Goal: Complete application form: Complete application form

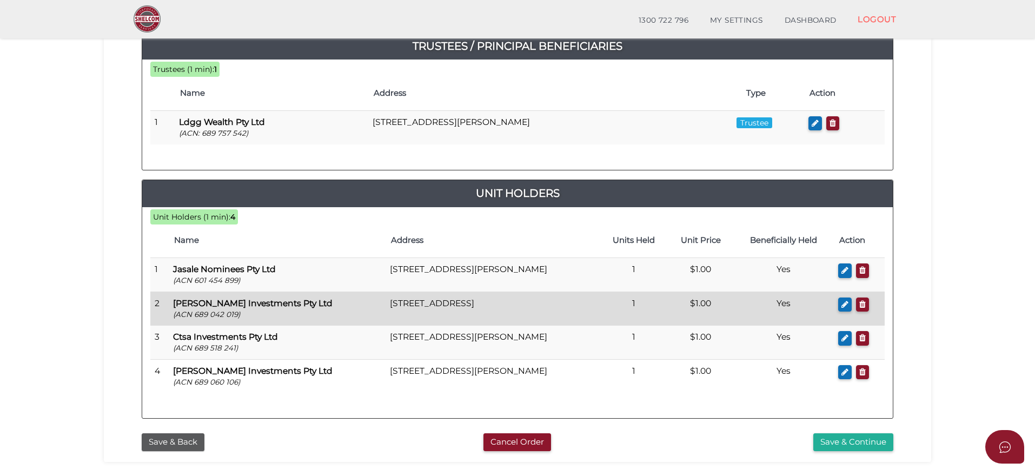
scroll to position [270, 0]
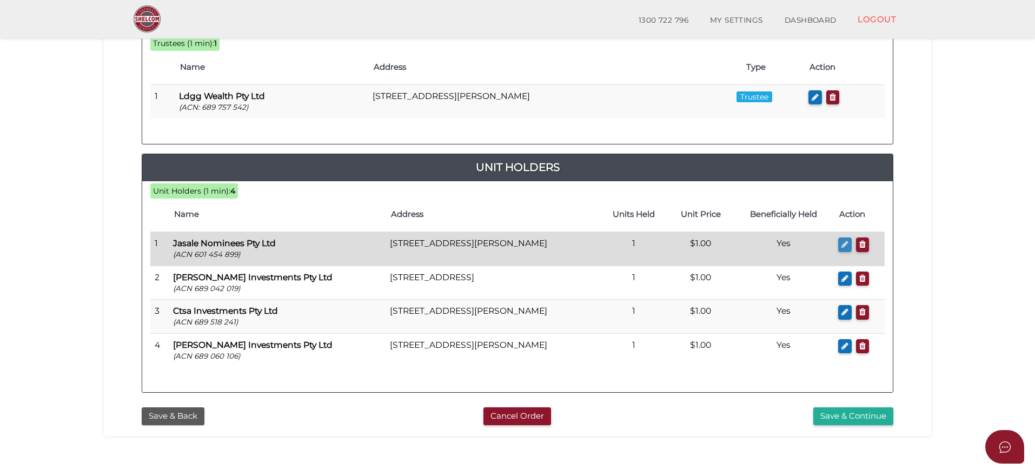
click at [844, 244] on icon "button" at bounding box center [845, 244] width 7 height 8
checkbox input "true"
type input "601454899"
type input "Jasale Nominees Pty Ltd"
type input "1"
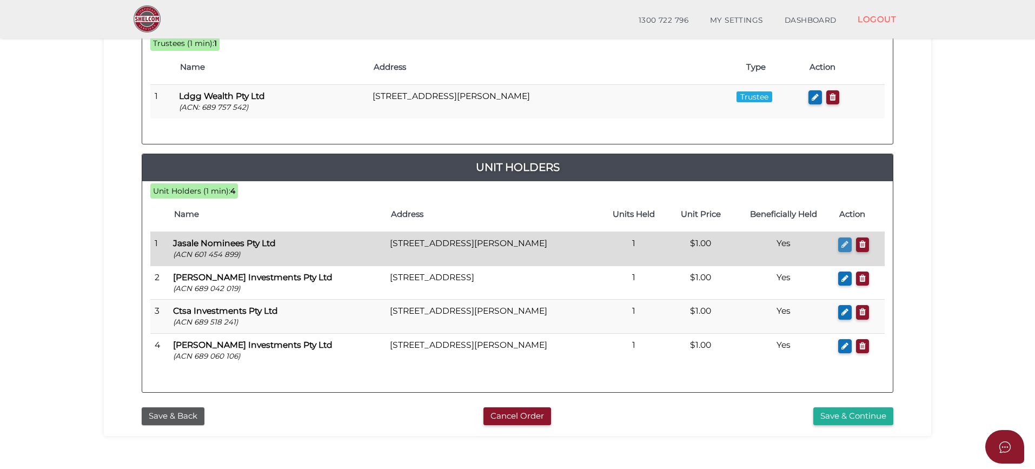
select select "$1.00"
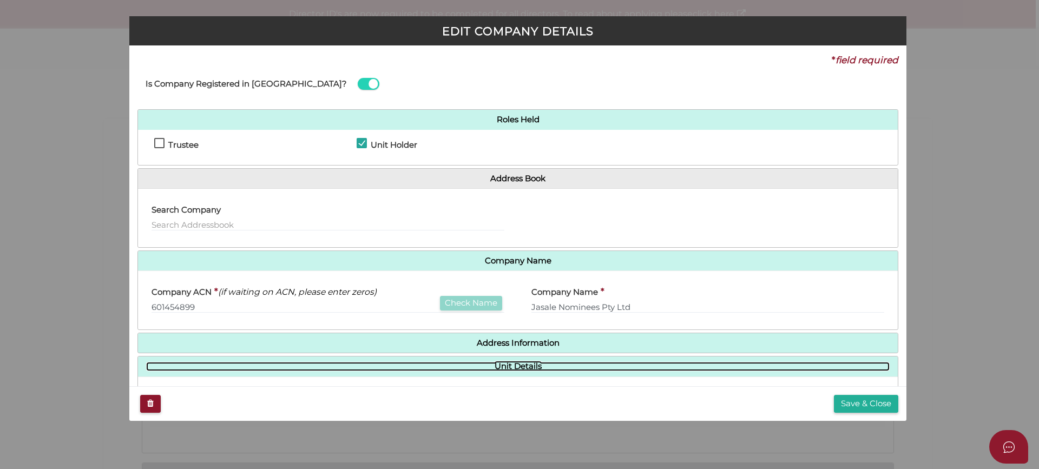
click at [526, 365] on link "Unit Details" at bounding box center [517, 366] width 743 height 9
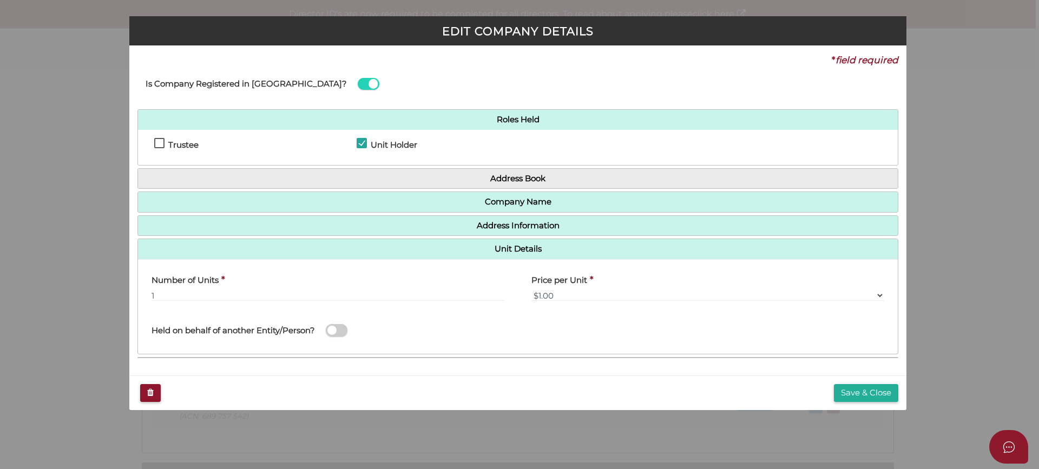
click at [339, 332] on span at bounding box center [337, 330] width 22 height 12
click at [0, 0] on input "checkbox" at bounding box center [0, 0] width 0 height 0
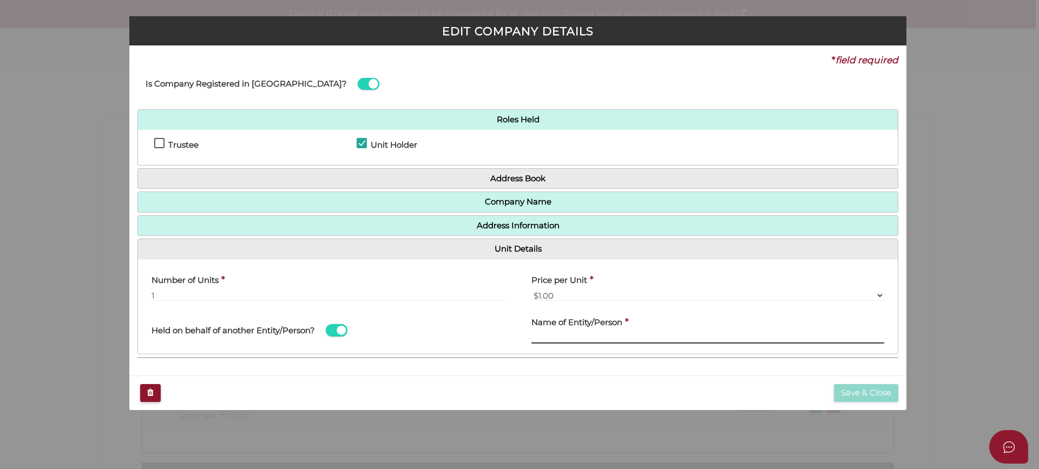
click at [605, 334] on input "text" at bounding box center [707, 338] width 353 height 12
paste input "[PERSON_NAME] & [PERSON_NAME] Asset Management Trust"
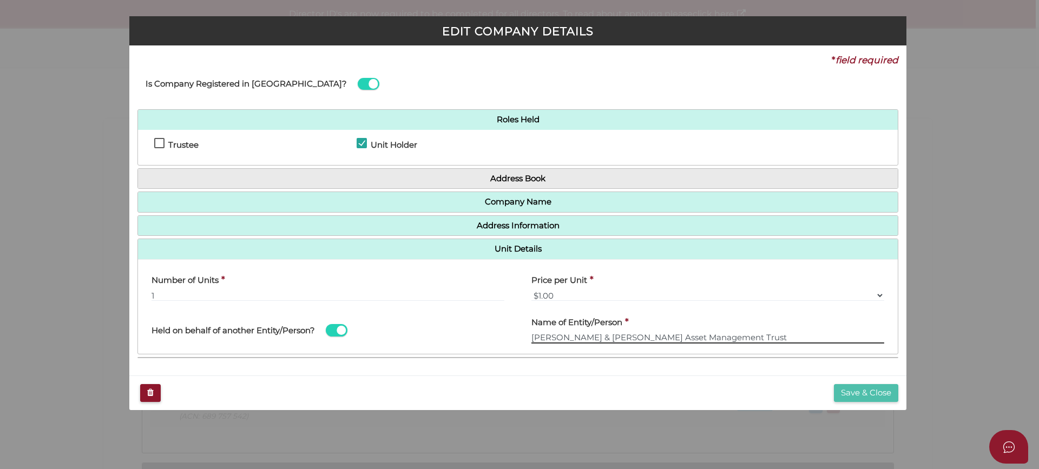
type input "[PERSON_NAME] & [PERSON_NAME] Asset Management Trust"
click at [874, 392] on button "Save & Close" at bounding box center [866, 393] width 64 height 18
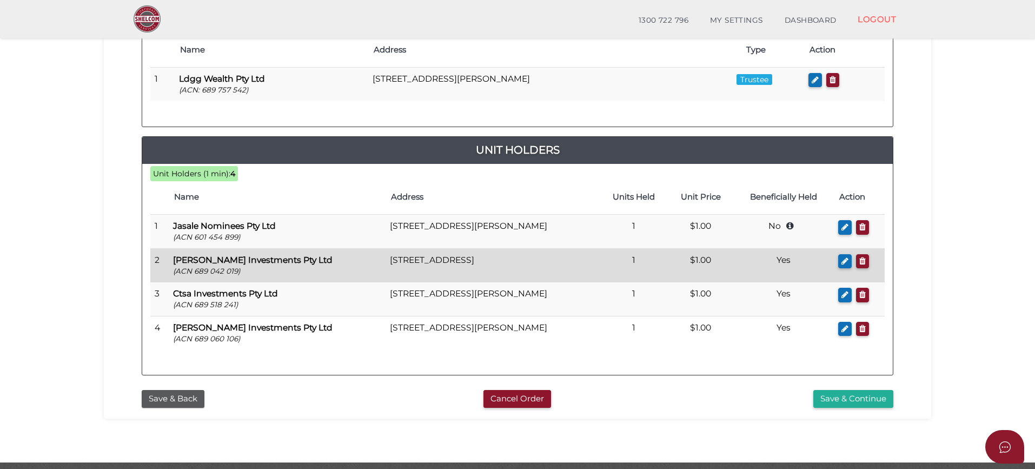
scroll to position [269, 0]
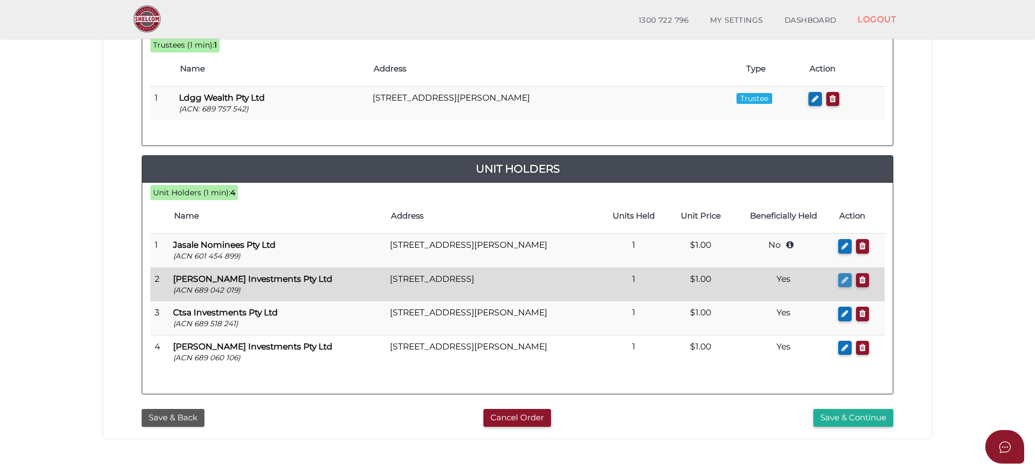
click at [845, 277] on icon "button" at bounding box center [845, 280] width 7 height 8
checkbox input "true"
type input "689042019"
type input "[PERSON_NAME] Investments Pty Ltd"
type input "1"
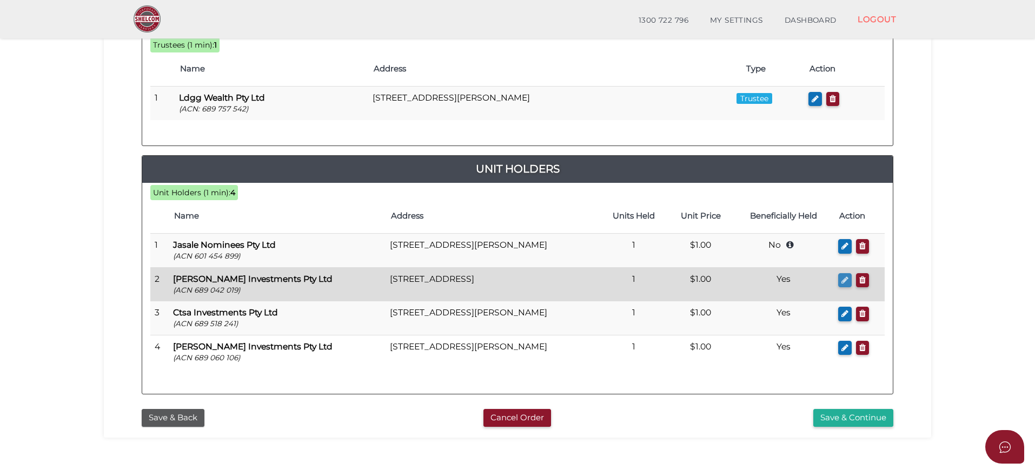
select select "$1.00"
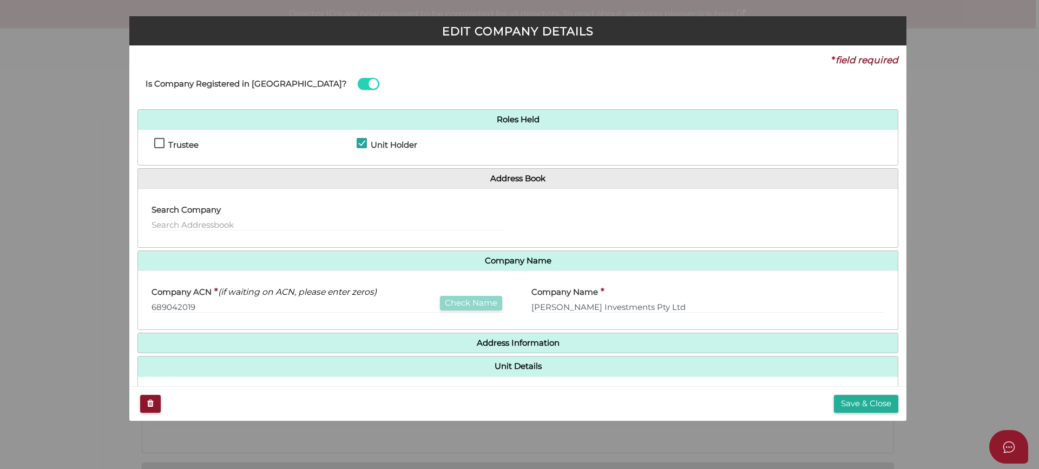
click at [524, 374] on h4 "Unit Details" at bounding box center [517, 366] width 759 height 20
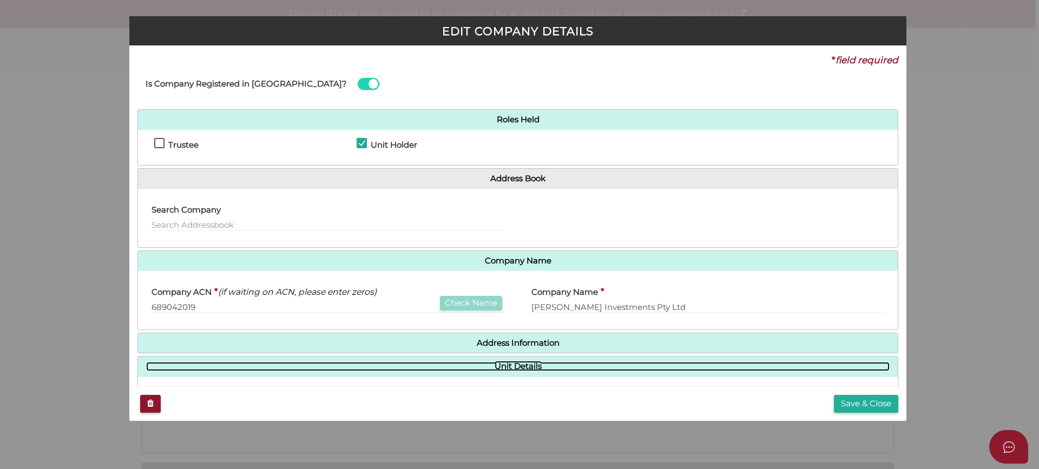
click at [528, 368] on link "Unit Details" at bounding box center [517, 366] width 743 height 9
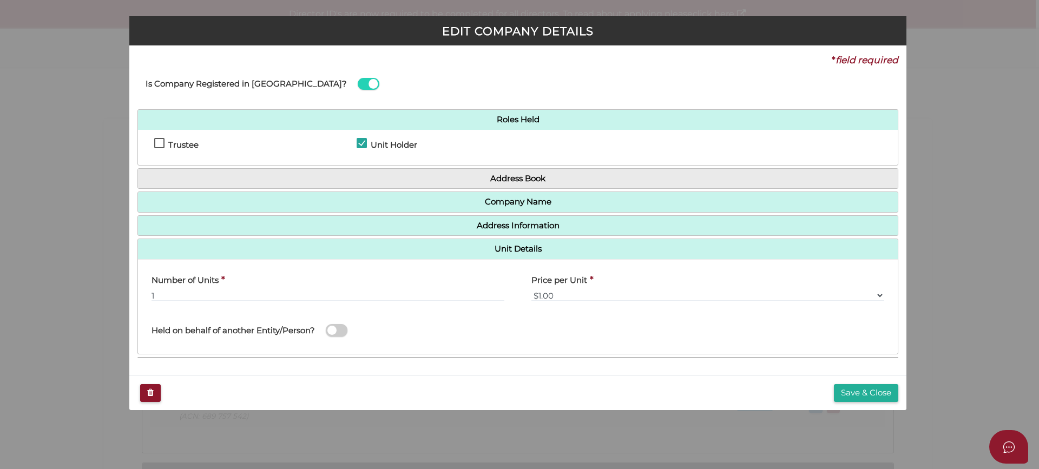
click at [350, 332] on div "Held on behalf of another Entity/Person?" at bounding box center [341, 324] width 380 height 30
click at [339, 331] on span at bounding box center [337, 330] width 22 height 12
click at [0, 0] on input "checkbox" at bounding box center [0, 0] width 0 height 0
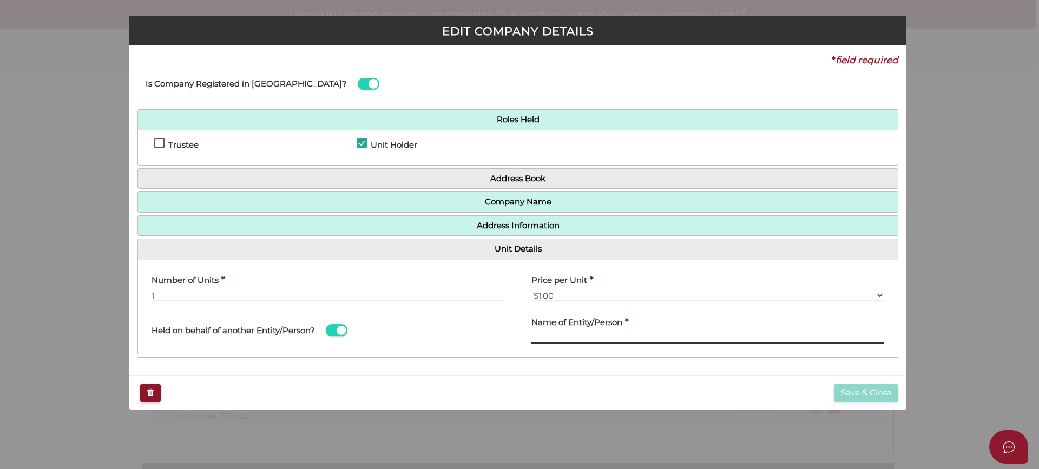
click at [594, 336] on input "text" at bounding box center [707, 338] width 353 height 12
paste input "T & M Davidson Investment A/C"
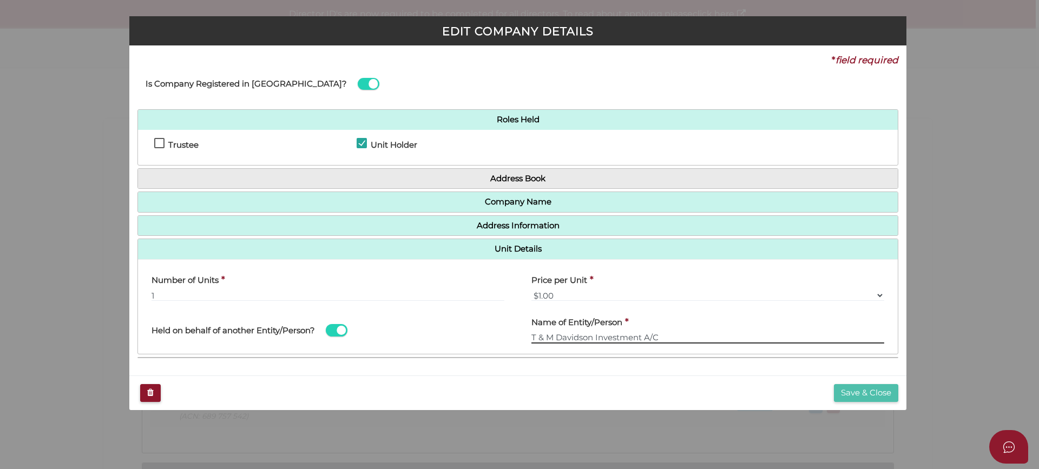
type input "T & M Davidson Investment A/C"
click at [859, 389] on button "Save & Close" at bounding box center [866, 393] width 64 height 18
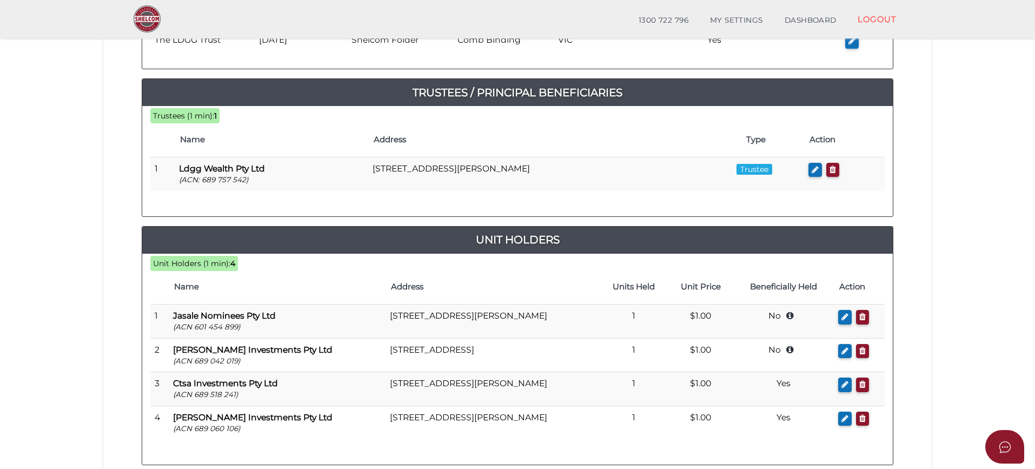
scroll to position [216, 0]
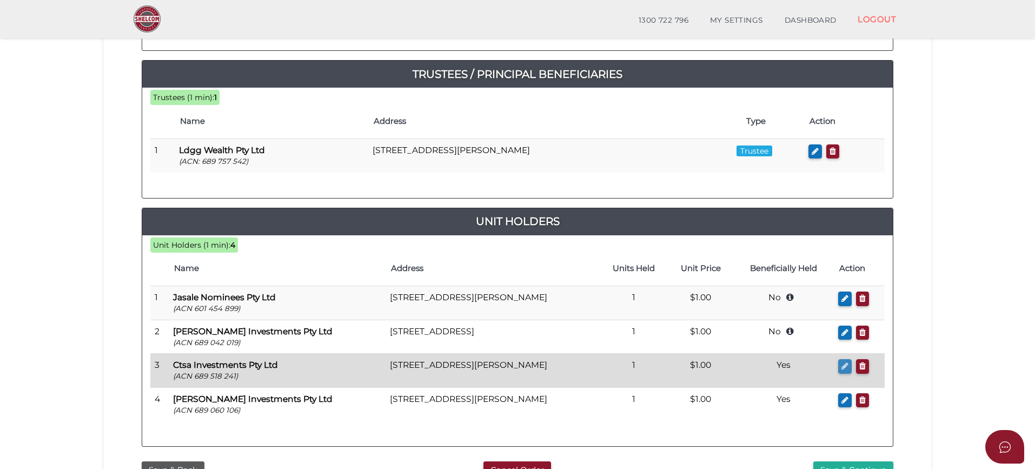
click at [843, 366] on icon "button" at bounding box center [845, 366] width 7 height 8
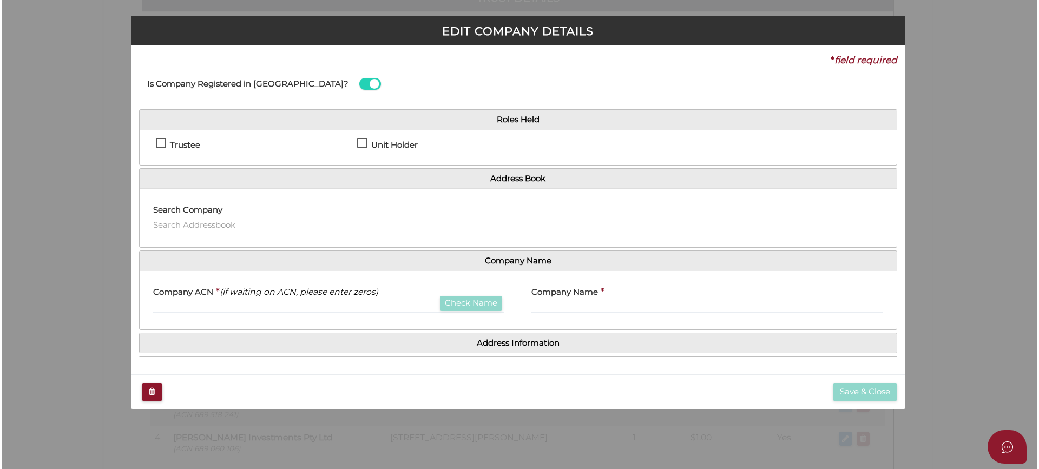
scroll to position [0, 0]
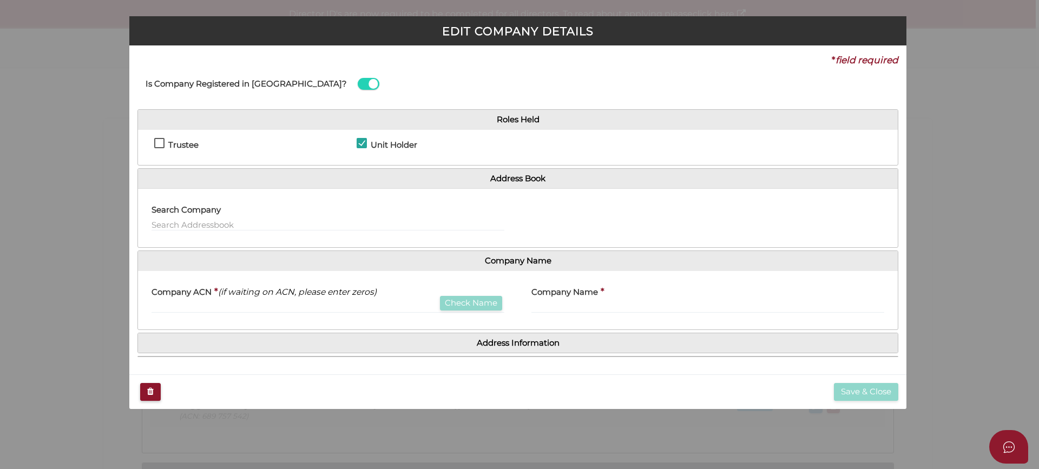
checkbox input "true"
type input "689518241"
type input "Ctsa Investments Pty Ltd"
type input "1"
select select "$1.00"
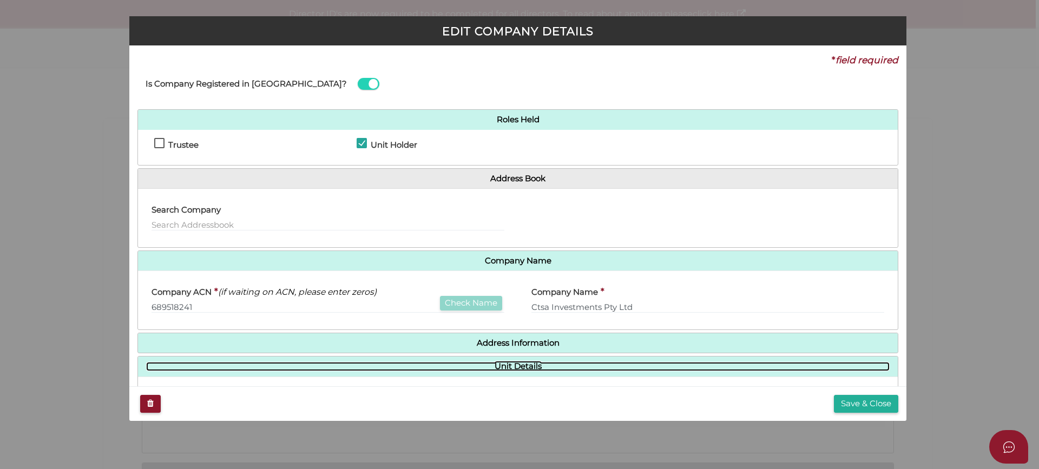
click at [531, 362] on link "Unit Details" at bounding box center [517, 366] width 743 height 9
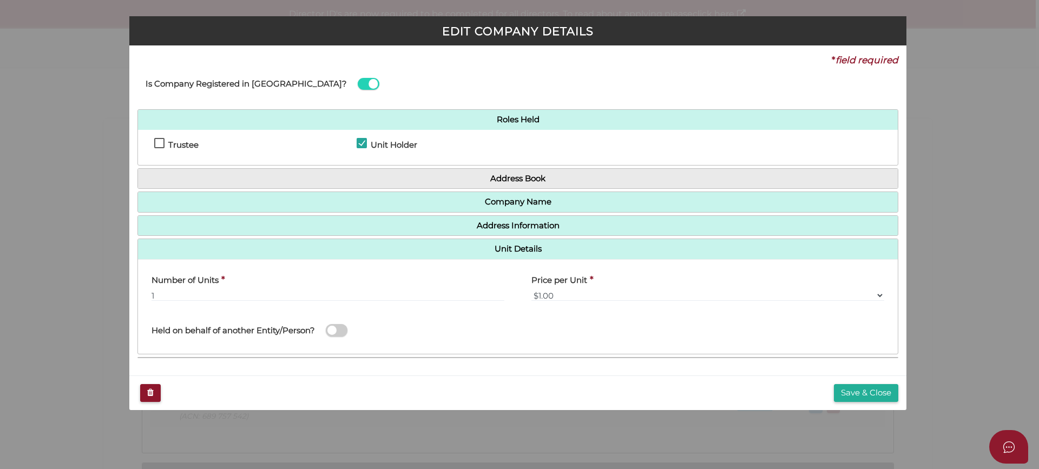
click at [335, 327] on span at bounding box center [337, 330] width 22 height 12
click at [0, 0] on input "checkbox" at bounding box center [0, 0] width 0 height 0
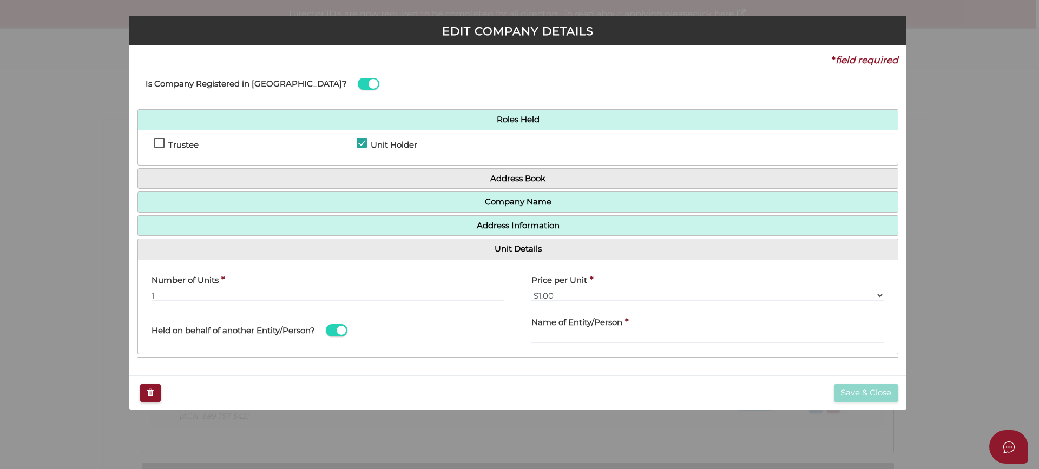
click at [610, 329] on label "Name of Entity/Person" at bounding box center [576, 320] width 91 height 22
click at [622, 338] on input "text" at bounding box center [707, 338] width 353 height 12
paste input "[PERSON_NAME] Family Trust"
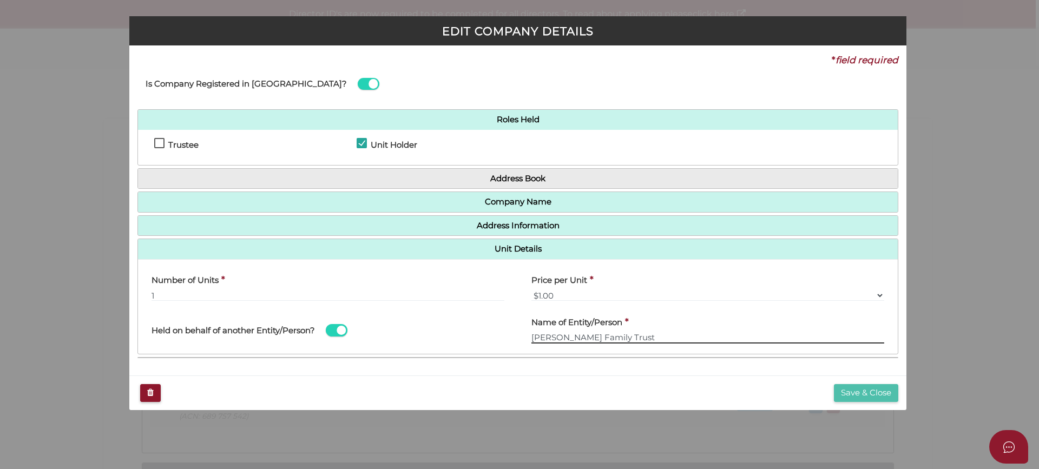
type input "[PERSON_NAME] Family Trust"
click at [858, 388] on button "Save & Close" at bounding box center [866, 393] width 64 height 18
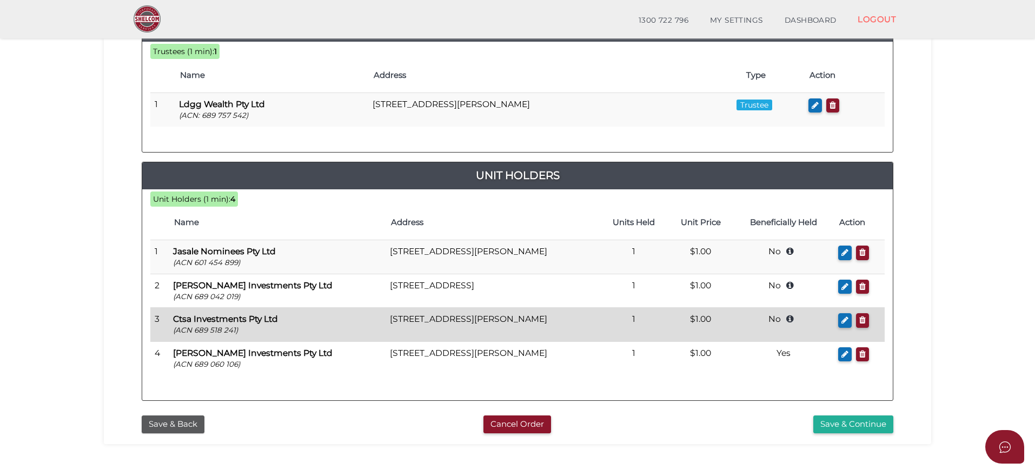
scroll to position [270, 0]
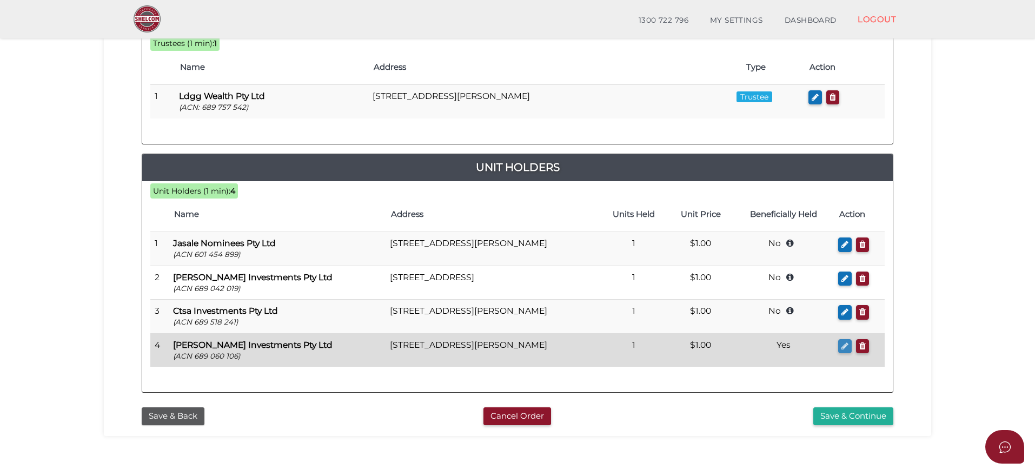
click at [843, 347] on icon "button" at bounding box center [845, 346] width 7 height 8
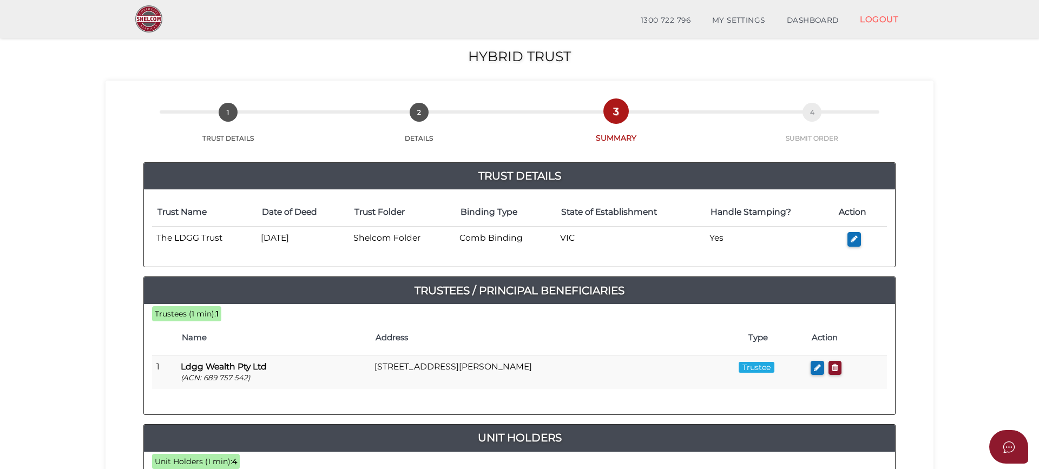
checkbox input "true"
type input "689060106"
type input "[PERSON_NAME] Investments Pty Ltd"
type input "1"
select select "$1.00"
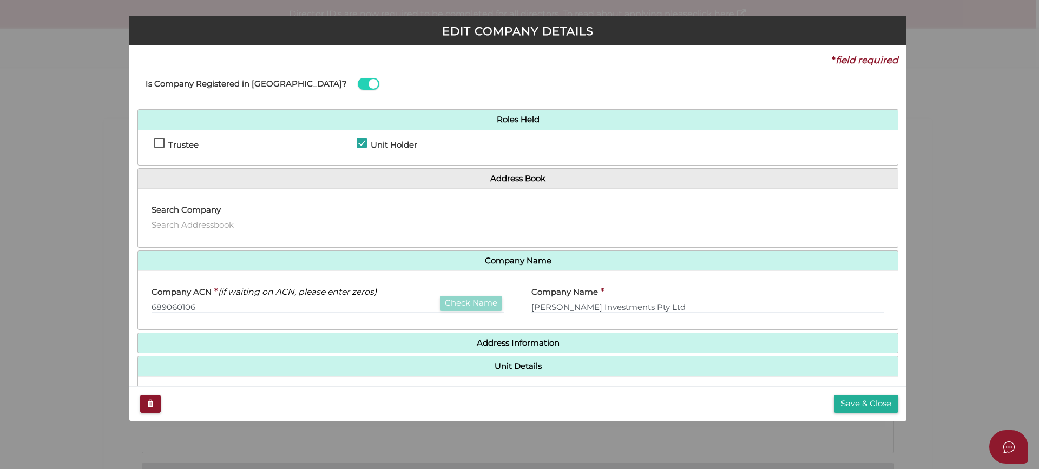
click at [598, 373] on h4 "Unit Details" at bounding box center [517, 366] width 759 height 20
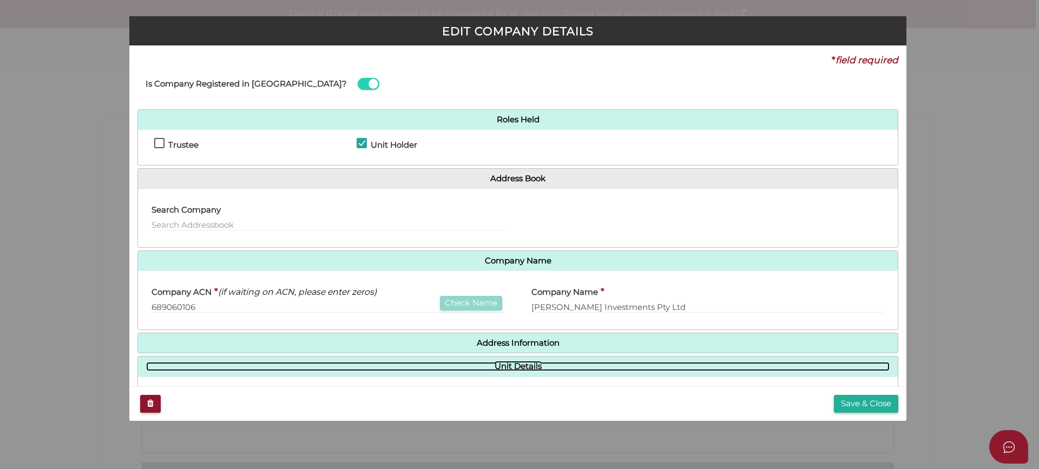
click at [510, 366] on link "Unit Details" at bounding box center [517, 366] width 743 height 9
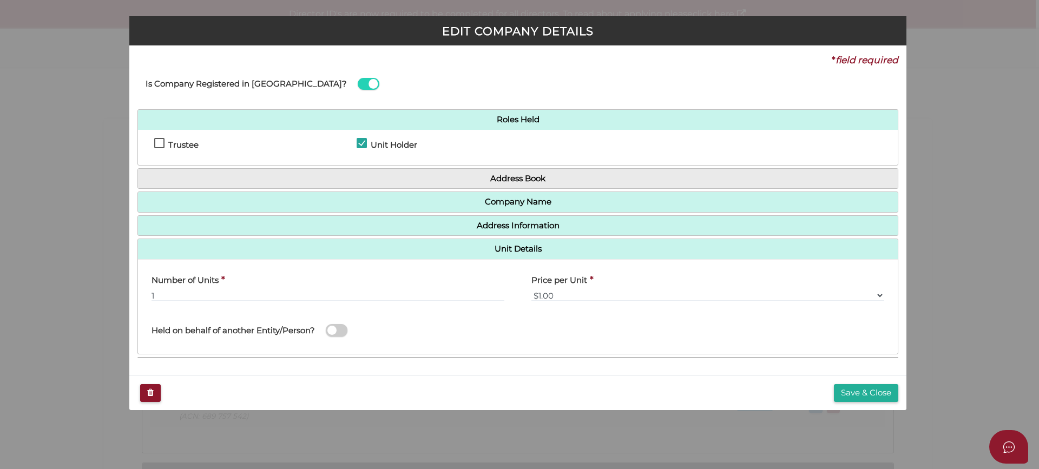
click at [340, 325] on span at bounding box center [337, 330] width 22 height 12
click at [0, 0] on input "checkbox" at bounding box center [0, 0] width 0 height 0
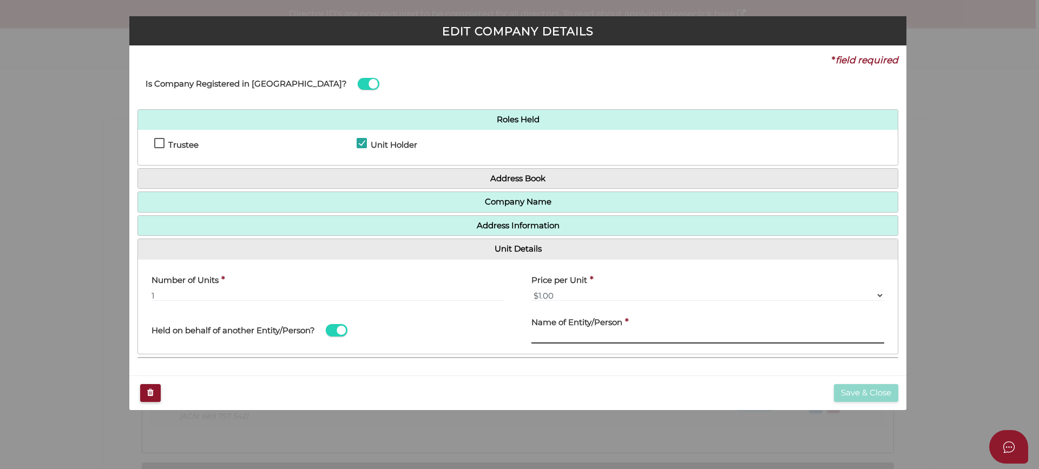
click at [568, 336] on input "text" at bounding box center [707, 338] width 353 height 12
paste input "C & L [PERSON_NAME] Family Trust"
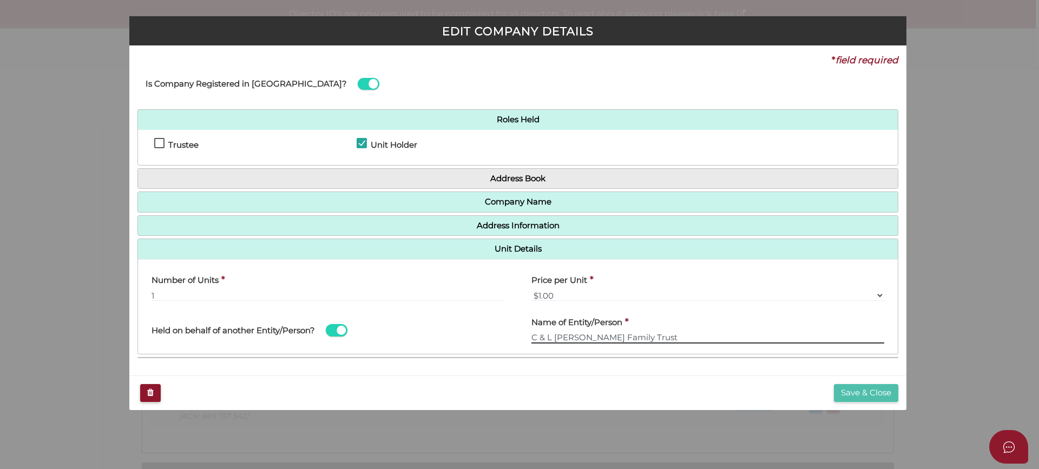
type input "C & L [PERSON_NAME] Family Trust"
click at [853, 393] on button "Save & Close" at bounding box center [866, 393] width 64 height 18
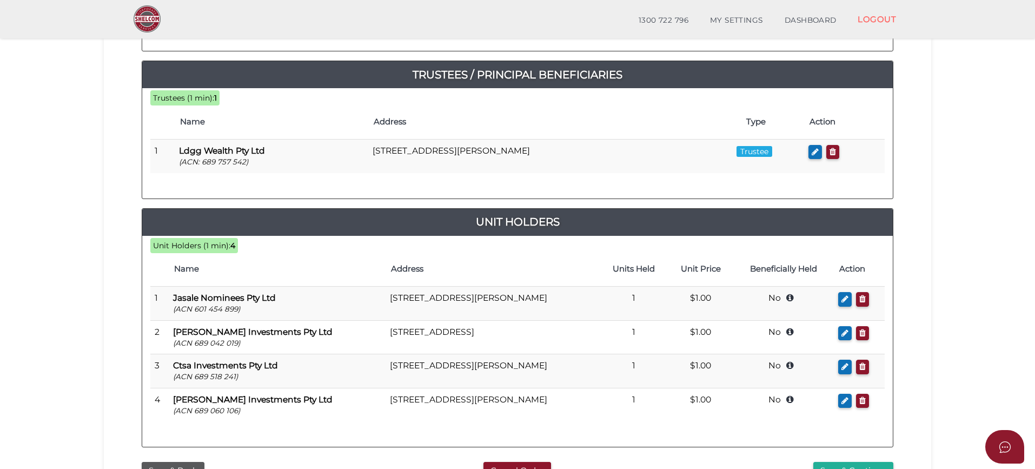
scroll to position [215, 0]
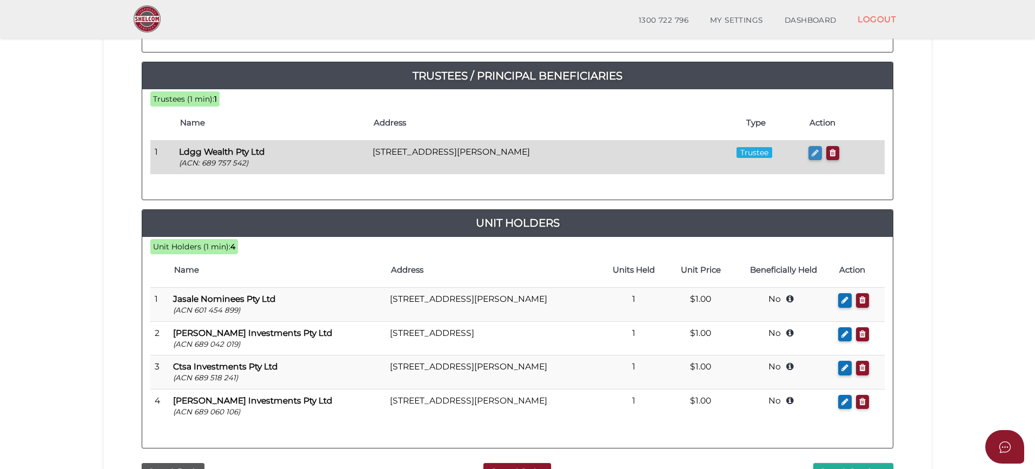
click at [815, 152] on icon "button" at bounding box center [815, 153] width 7 height 8
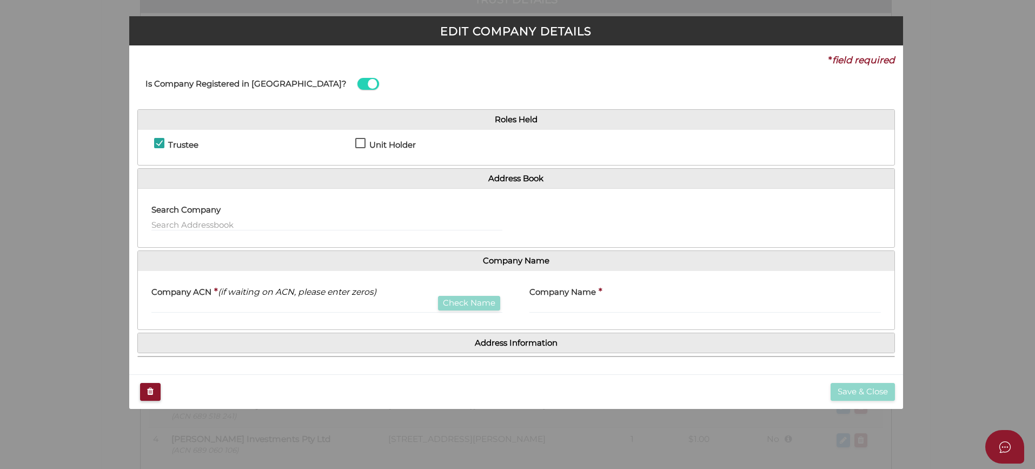
checkbox input "true"
type input "689757542"
type input "Ldgg Wealth Pty Ltd"
type input "61 Morang Rd"
type input "Hawthorn"
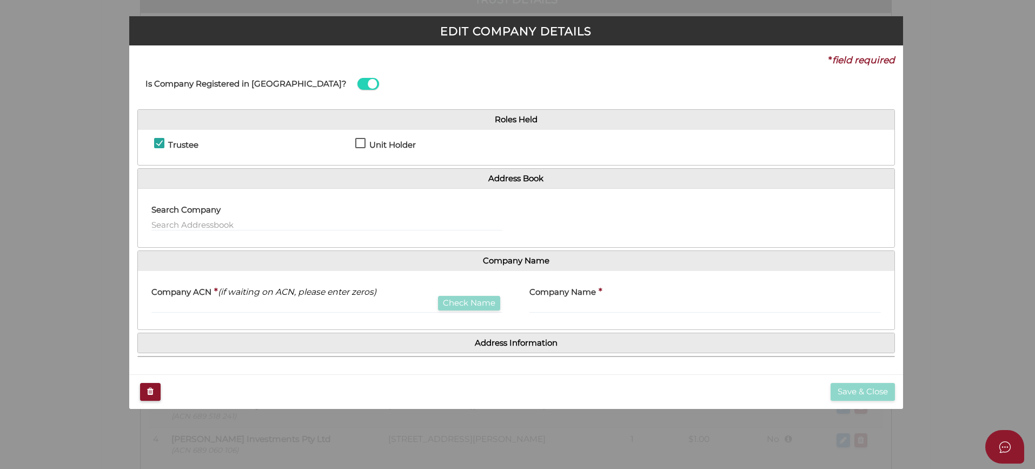
select select
type input "3122"
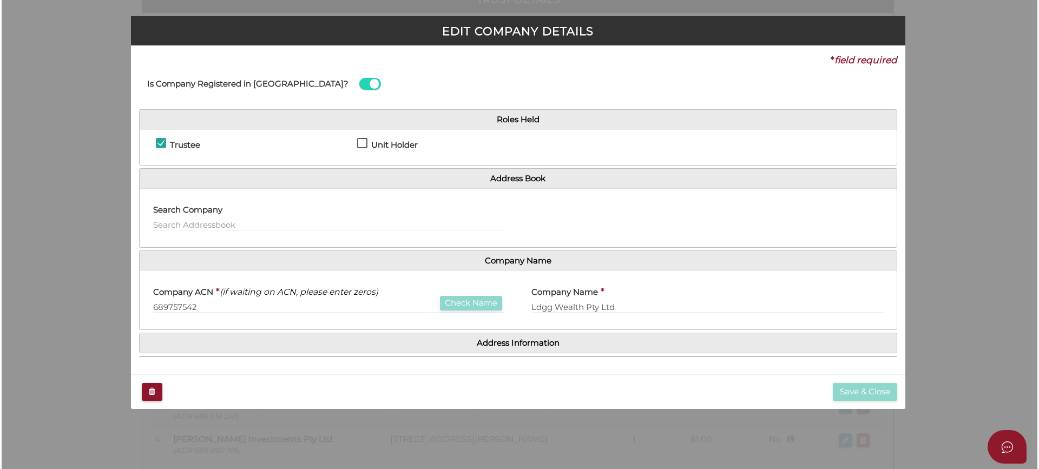
scroll to position [0, 0]
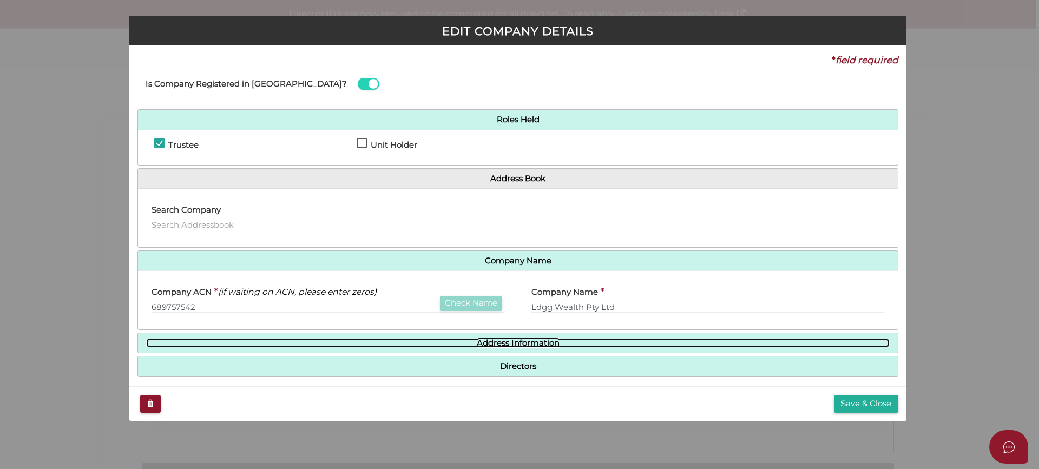
click at [527, 342] on link "Address Information" at bounding box center [517, 343] width 743 height 9
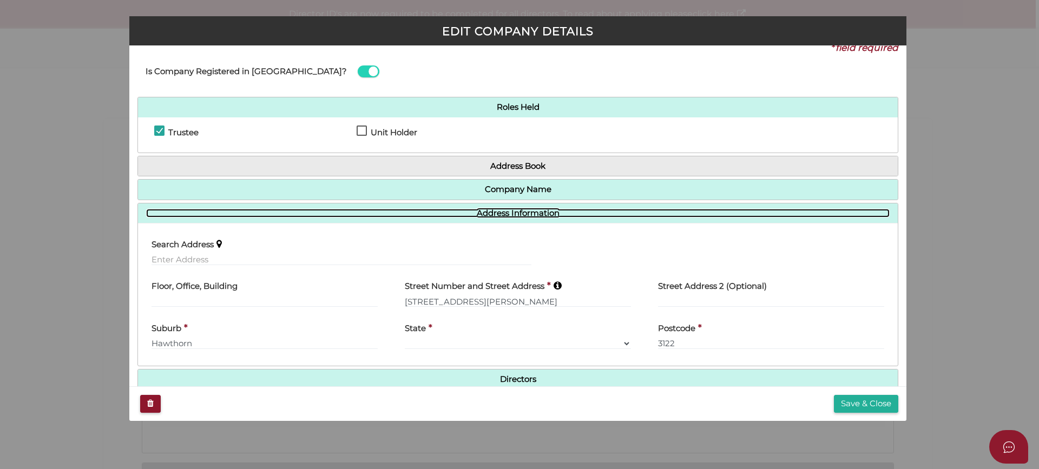
scroll to position [33, 0]
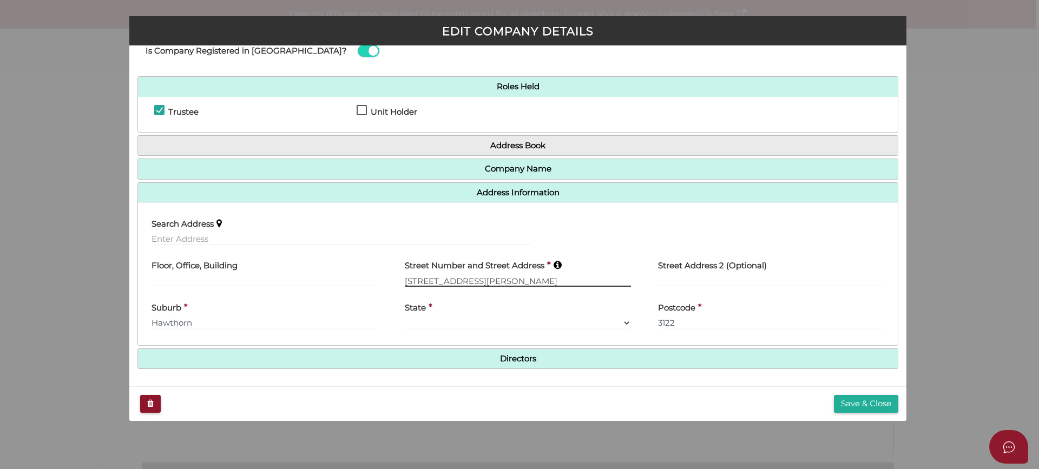
drag, startPoint x: 478, startPoint y: 281, endPoint x: 387, endPoint y: 276, distance: 91.0
click at [387, 276] on div "Floor, Office, Building Street Number and Street Address * 61 Morang Rd Street …" at bounding box center [517, 274] width 759 height 42
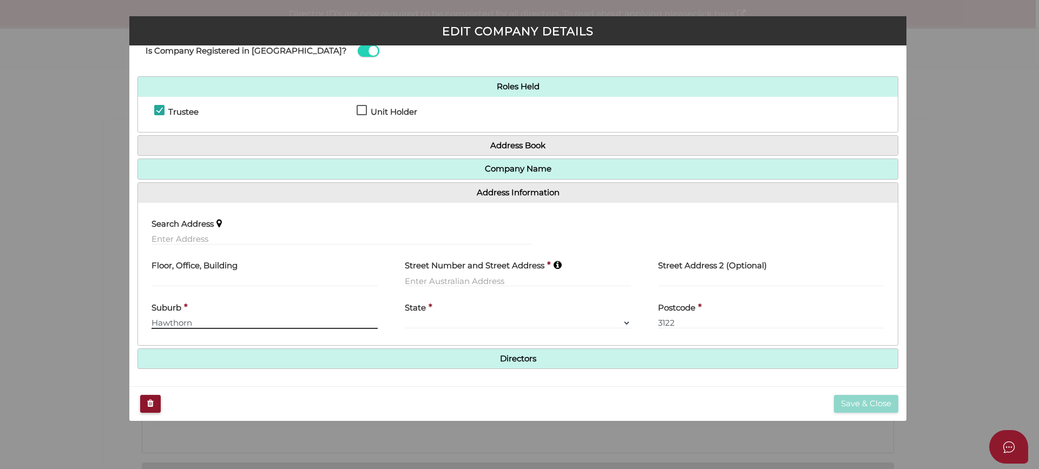
drag, startPoint x: 202, startPoint y: 321, endPoint x: 129, endPoint y: 323, distance: 73.1
click at [129, 323] on div "* field required Is Company Registered in Australia? Roles Held Trustee Unit Ho…" at bounding box center [517, 215] width 777 height 341
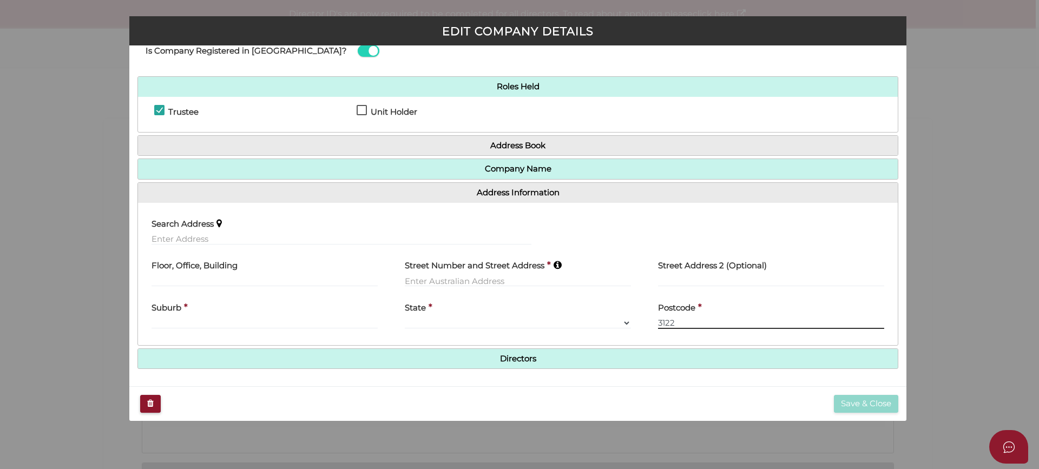
drag, startPoint x: 691, startPoint y: 326, endPoint x: 644, endPoint y: 327, distance: 47.1
click at [644, 327] on div "Postcode * 3122" at bounding box center [770, 316] width 253 height 42
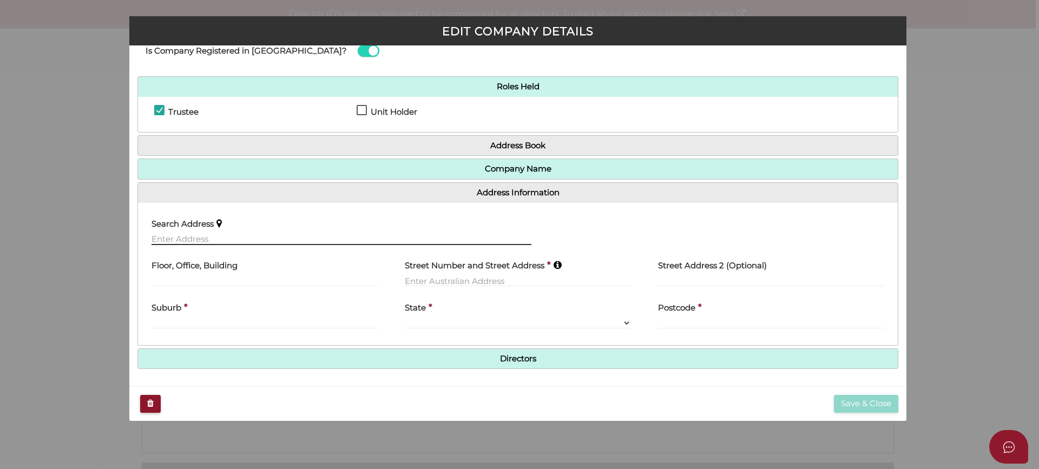
click at [289, 234] on input "text" at bounding box center [341, 239] width 380 height 12
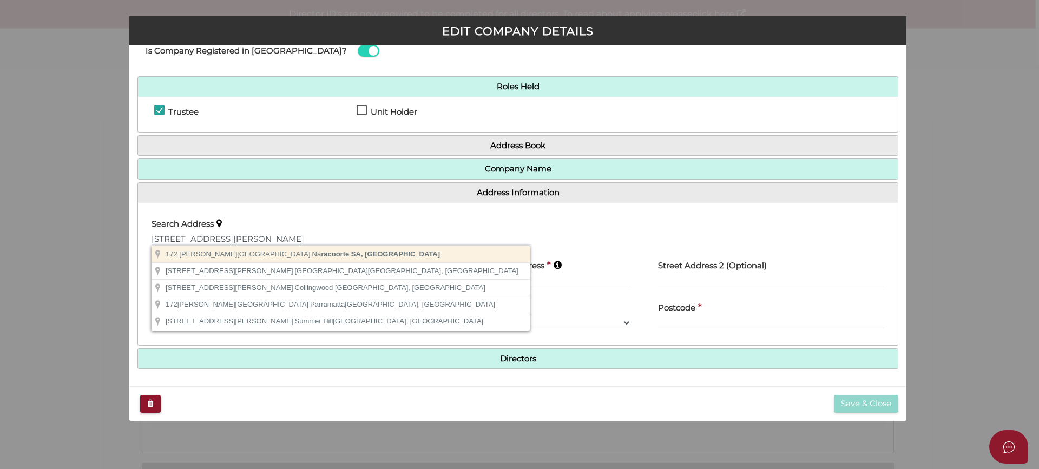
type input "172 Smith Street, Naracoorte SA, Australia"
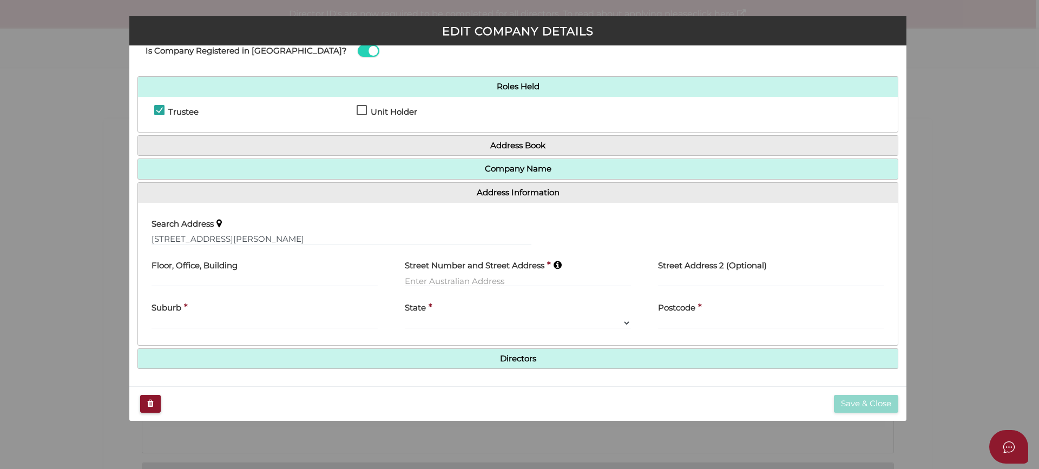
type input "172 Smith Street"
type input "Naracoorte"
select select "SA"
type input "5271"
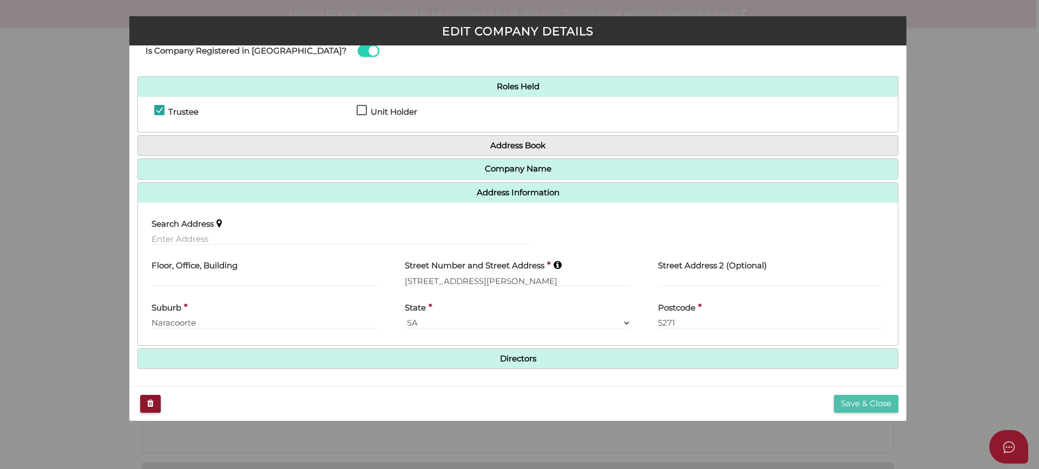
click at [869, 395] on button "Save & Close" at bounding box center [866, 404] width 64 height 18
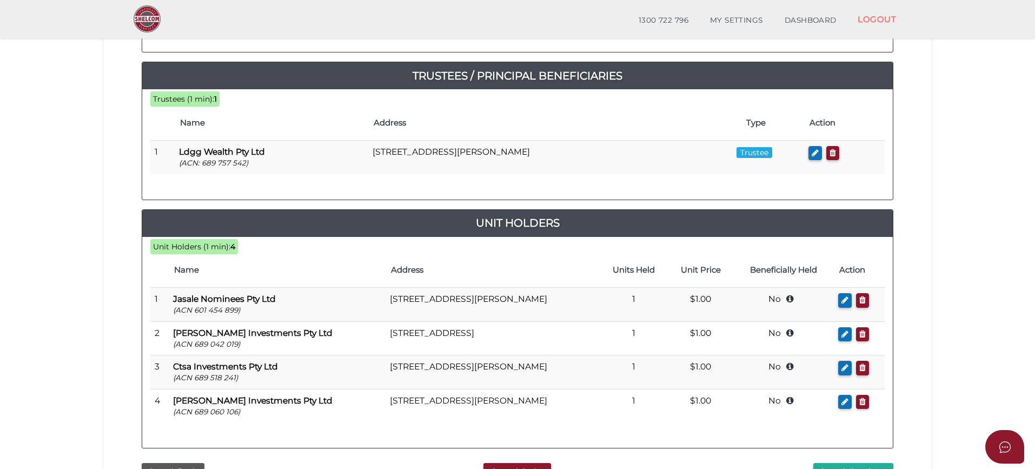
scroll to position [269, 0]
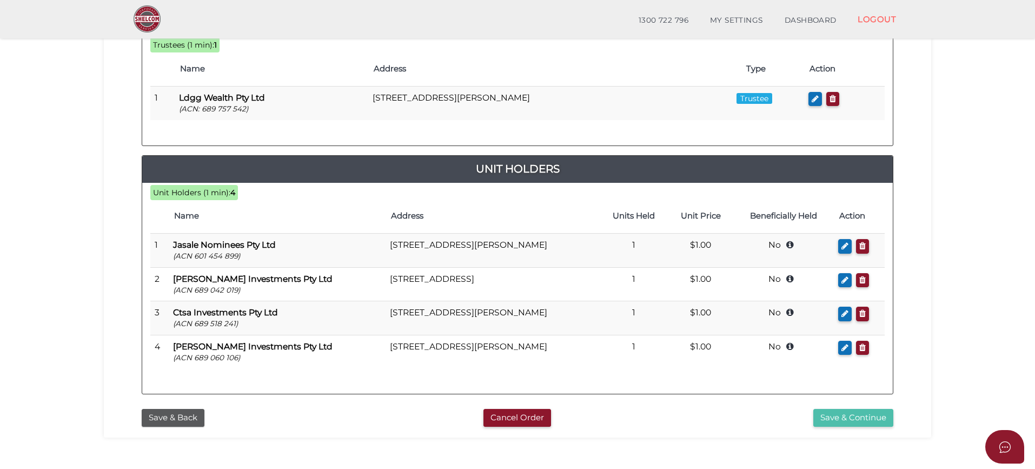
click at [854, 421] on button "Save & Continue" at bounding box center [854, 418] width 80 height 18
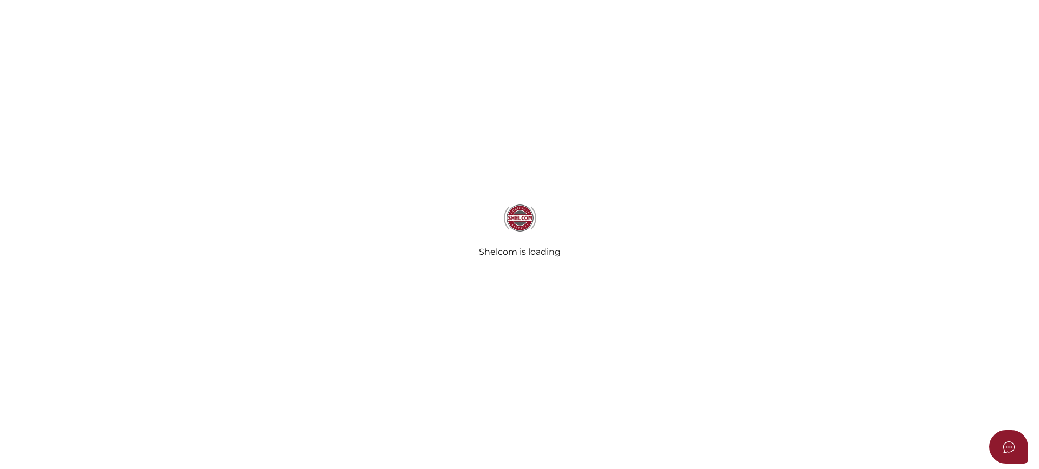
radio input "true"
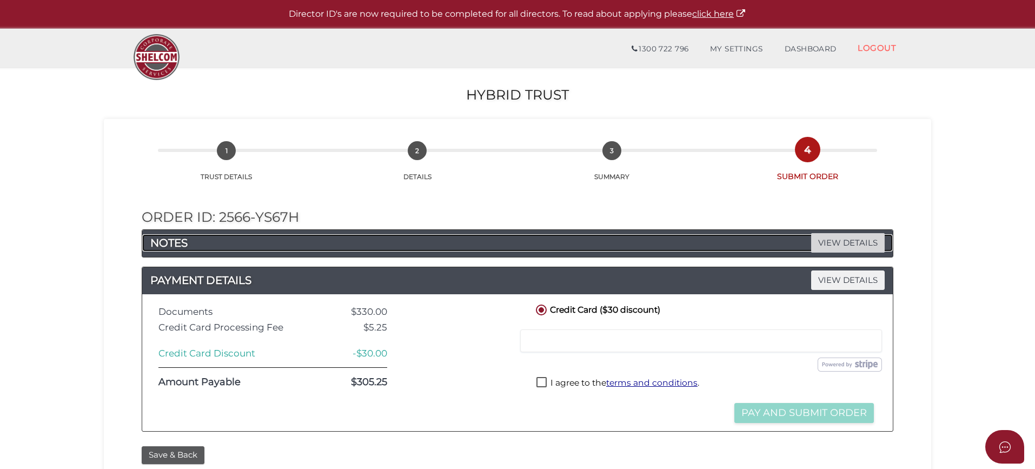
click at [828, 239] on span "VIEW DETAILS" at bounding box center [848, 242] width 74 height 19
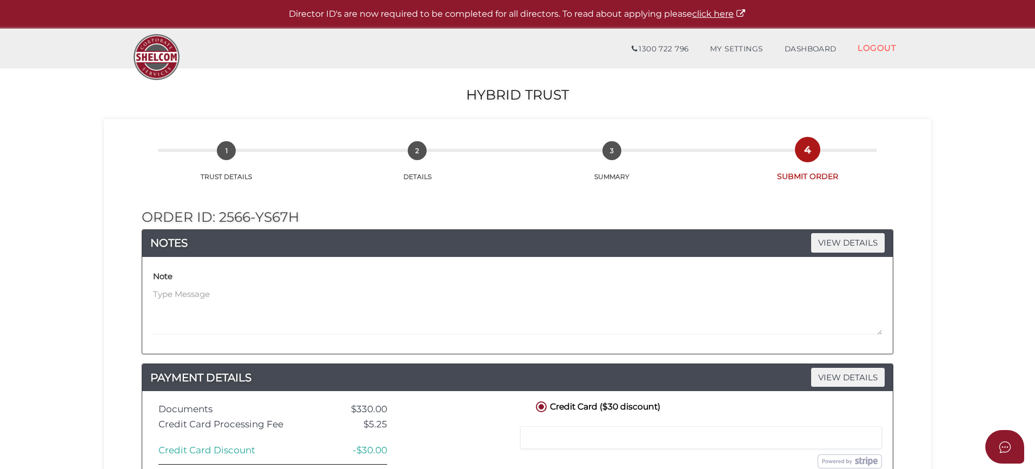
click at [257, 288] on div "Note" at bounding box center [517, 301] width 729 height 67
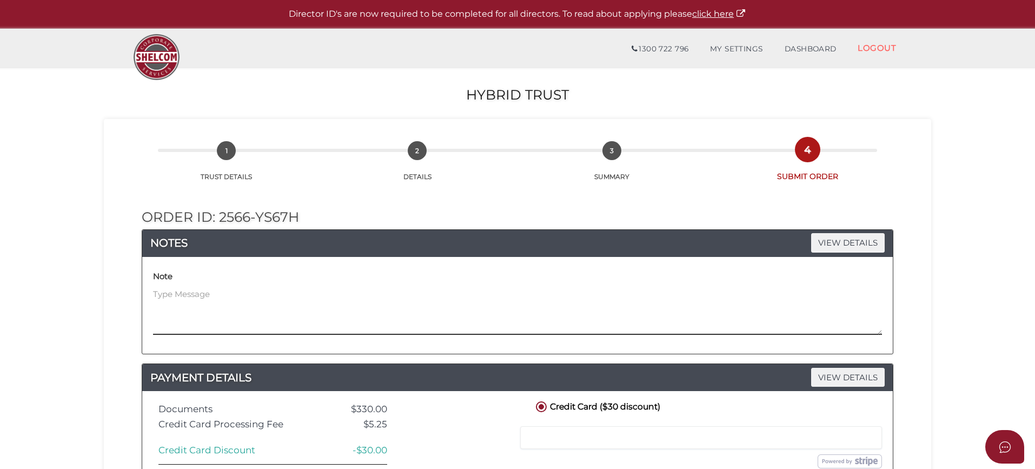
click at [226, 289] on textarea at bounding box center [517, 311] width 729 height 47
click at [214, 289] on textarea at bounding box center [517, 311] width 729 height 47
drag, startPoint x: 193, startPoint y: 316, endPoint x: 245, endPoint y: 317, distance: 51.9
click at [245, 317] on textarea "Please establish different unitholder classes as follows: CLASS A: Unit Holder:…" at bounding box center [517, 311] width 729 height 47
drag, startPoint x: 245, startPoint y: 315, endPoint x: 134, endPoint y: 320, distance: 110.4
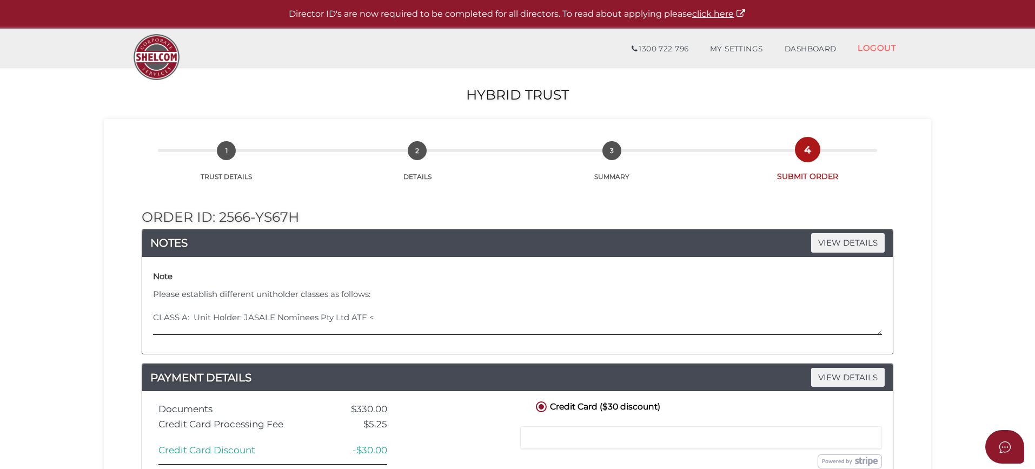
click at [134, 320] on div "Order ID: 2566-yS67H NOTES VIEW DETAILS Note Please establish different unithol…" at bounding box center [517, 360] width 811 height 356
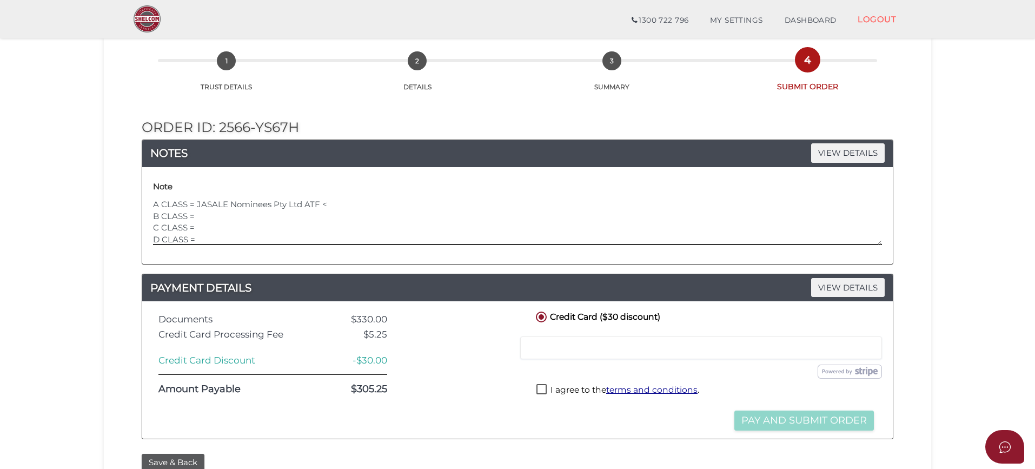
scroll to position [54, 0]
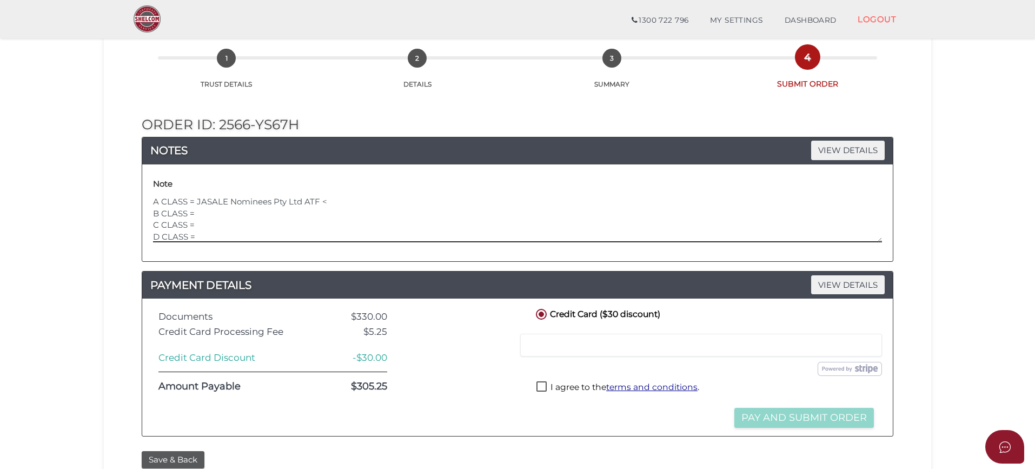
click at [224, 213] on textarea "Please establish different unitholder classes as follows: A CLASS = JASALE Nomi…" at bounding box center [517, 219] width 729 height 47
click at [213, 213] on textarea "Please establish different unitholder classes as follows: A CLASS = JASALE Nomi…" at bounding box center [517, 219] width 729 height 47
paste textarea "Bethel Stone Investments P/L"
click at [225, 226] on textarea "Please establish different unitholder classes as follows: A CLASS = JASALE Nomi…" at bounding box center [517, 219] width 729 height 47
paste textarea "CTSA INVESTMENTS PTY LTD"
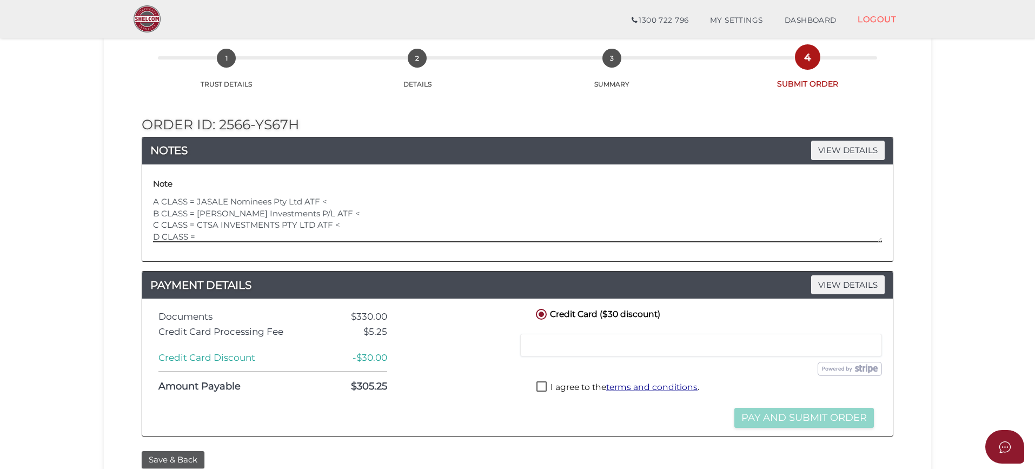
click at [209, 233] on textarea "Please establish different unitholder classes as follows: A CLASS = JASALE Nomi…" at bounding box center [517, 219] width 729 height 47
paste textarea "[PERSON_NAME] Investments Pty Ltd"
click at [348, 203] on textarea "Please establish different unitholder classes as follows: A CLASS = JASALE Nomi…" at bounding box center [517, 219] width 729 height 47
paste textarea "[PERSON_NAME] & [PERSON_NAME] Asset Management Trust"
click at [358, 208] on textarea "Please establish different unitholder classes as follows: A CLASS = JASALE Nomi…" at bounding box center [517, 219] width 729 height 47
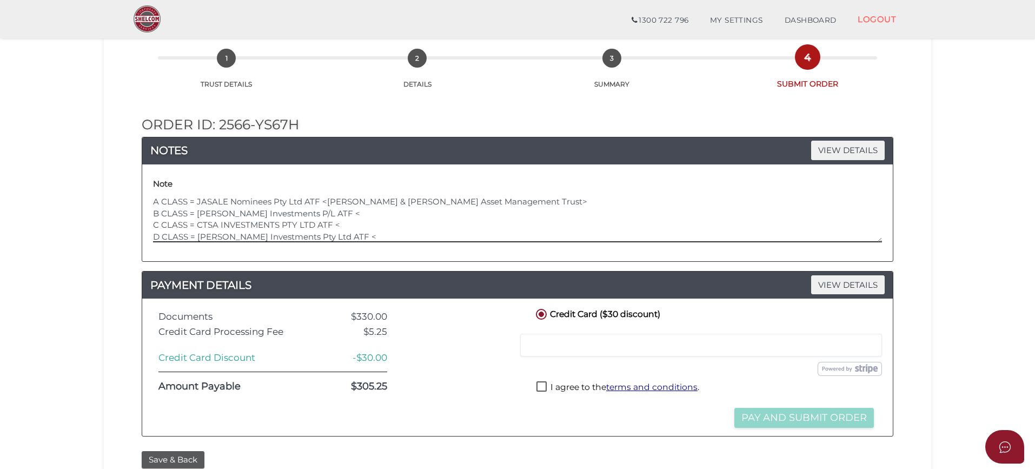
paste textarea "T & M Davidson Investment A/C"
click at [366, 226] on textarea "Please establish different unitholder classes as follows: A CLASS = JASALE Nomi…" at bounding box center [517, 219] width 729 height 47
paste textarea "[PERSON_NAME] Family Trust"
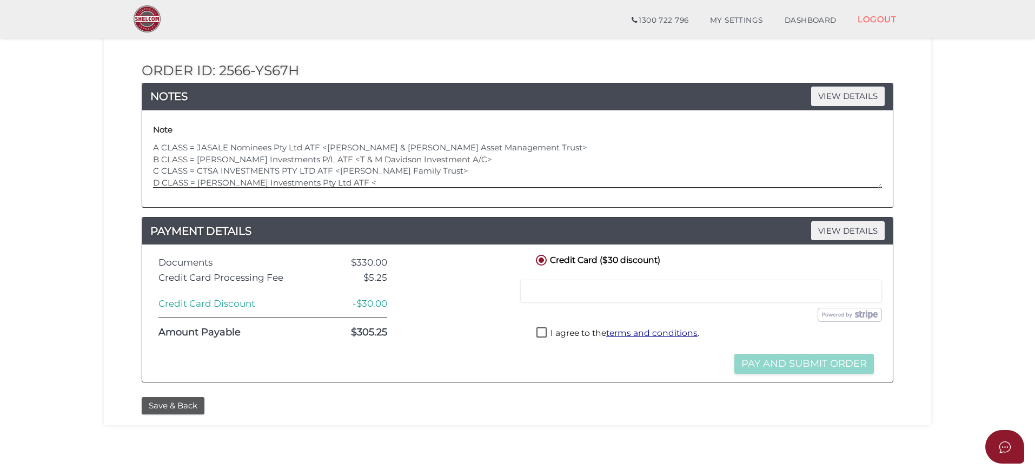
scroll to position [108, 0]
click at [365, 180] on textarea "Please establish different unitholder classes as follows: A CLASS = JASALE Nomi…" at bounding box center [517, 165] width 729 height 47
click at [364, 180] on textarea "Please establish different unitholder classes as follows: A CLASS = JASALE Nomi…" at bounding box center [517, 165] width 729 height 47
paste textarea "C & L [PERSON_NAME] Family Trust"
type textarea "Please establish different unitholder classes as follows: A CLASS = JASALE Nomi…"
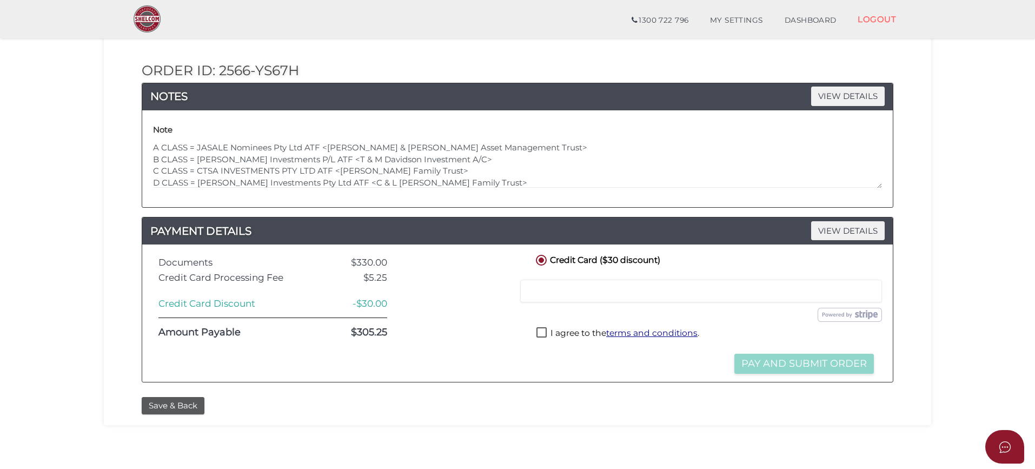
click at [583, 300] on div at bounding box center [701, 291] width 362 height 23
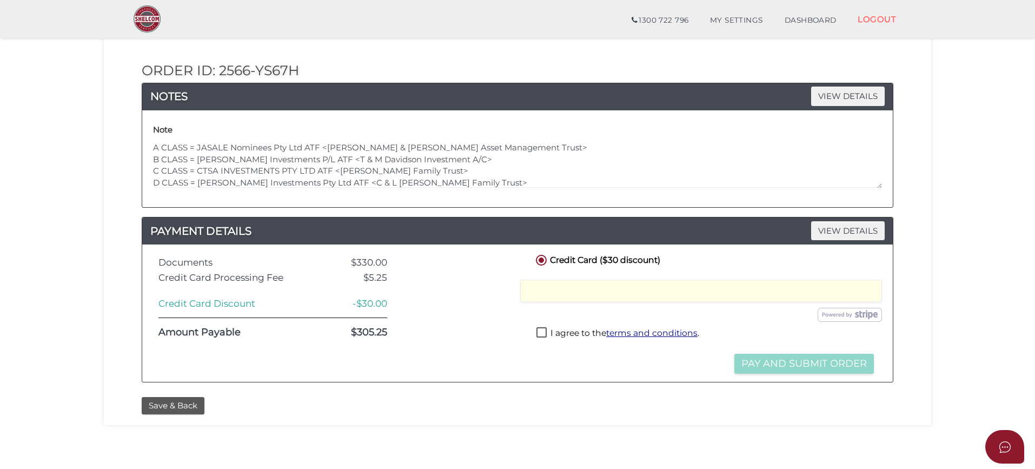
click at [544, 333] on label "I agree to the terms and conditions ." at bounding box center [618, 334] width 163 height 14
checkbox input "true"
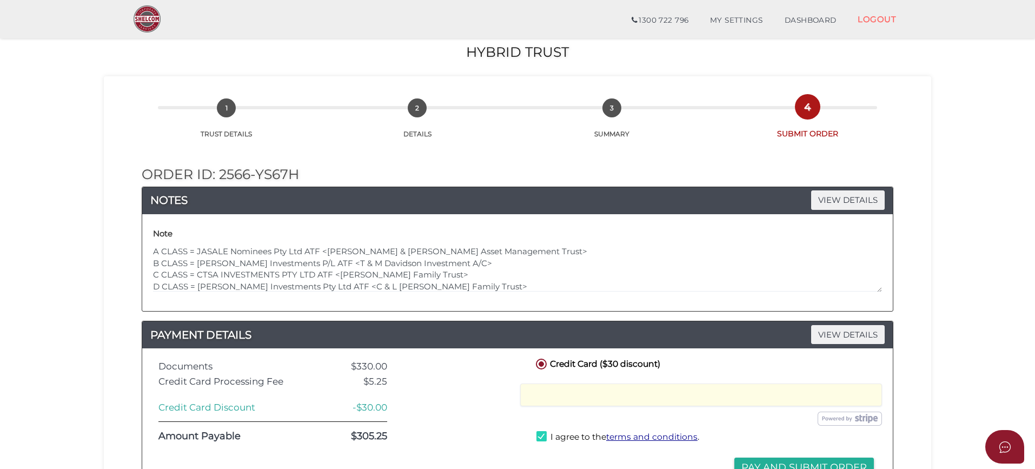
scroll to position [0, 0]
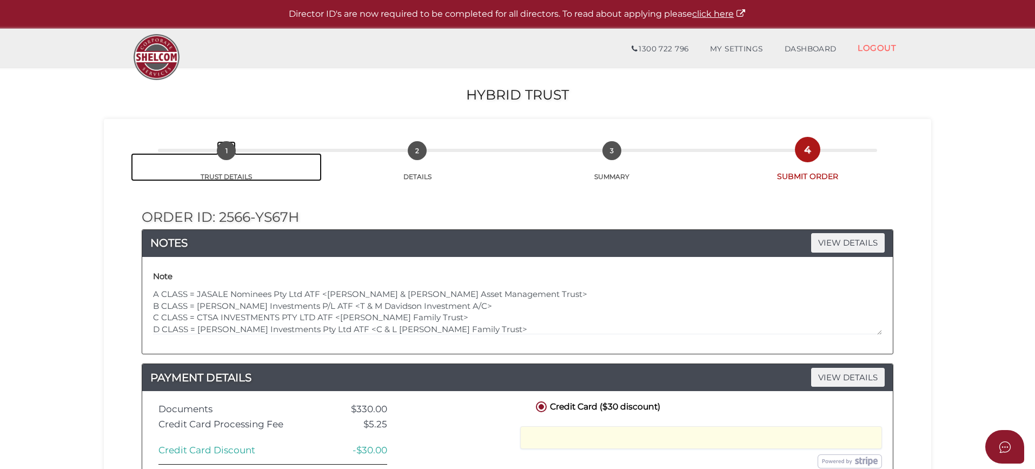
click at [221, 161] on link "1 TRUST DETAILS" at bounding box center [226, 167] width 191 height 28
click at [224, 157] on span "1" at bounding box center [226, 150] width 19 height 19
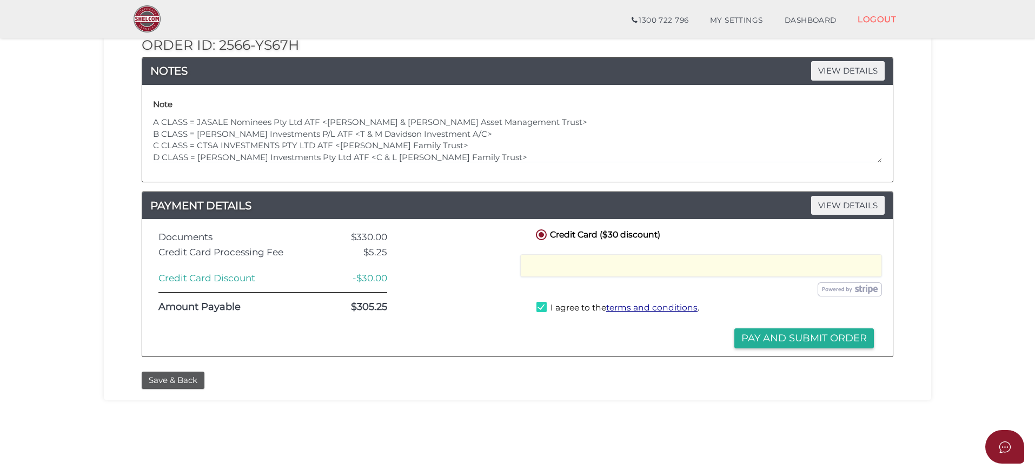
scroll to position [108, 0]
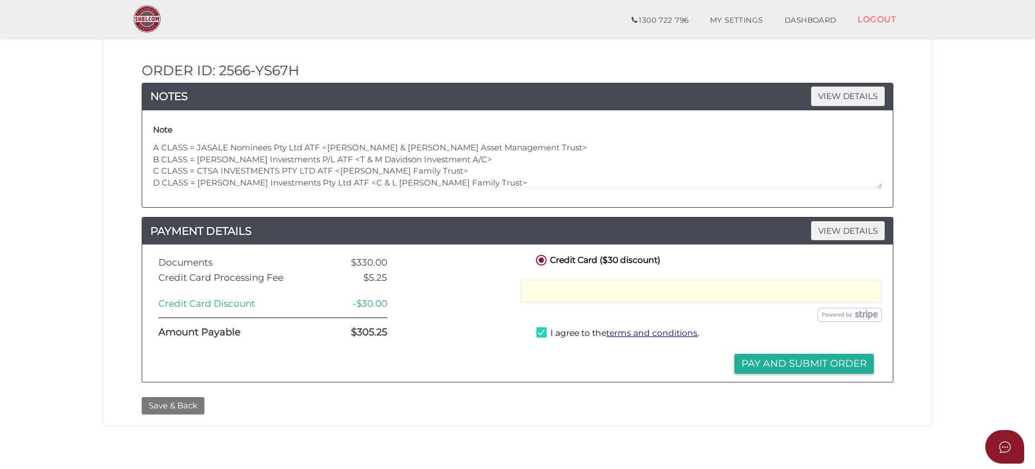
click at [169, 405] on button "Save & Back" at bounding box center [173, 406] width 63 height 18
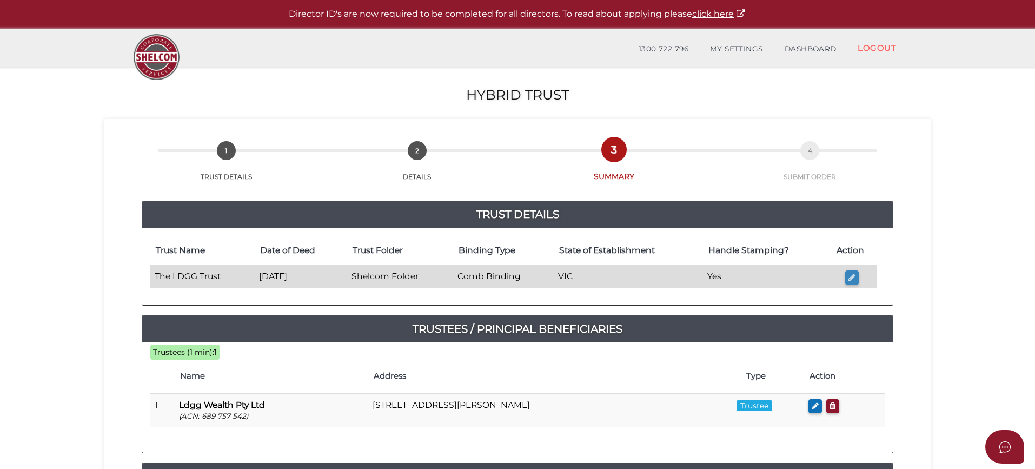
click at [853, 275] on icon "button" at bounding box center [852, 277] width 7 height 8
type input "The LDGG Trust"
type input "07/08/2025"
select select "Shelcom Folder"
select select "Comb Binding"
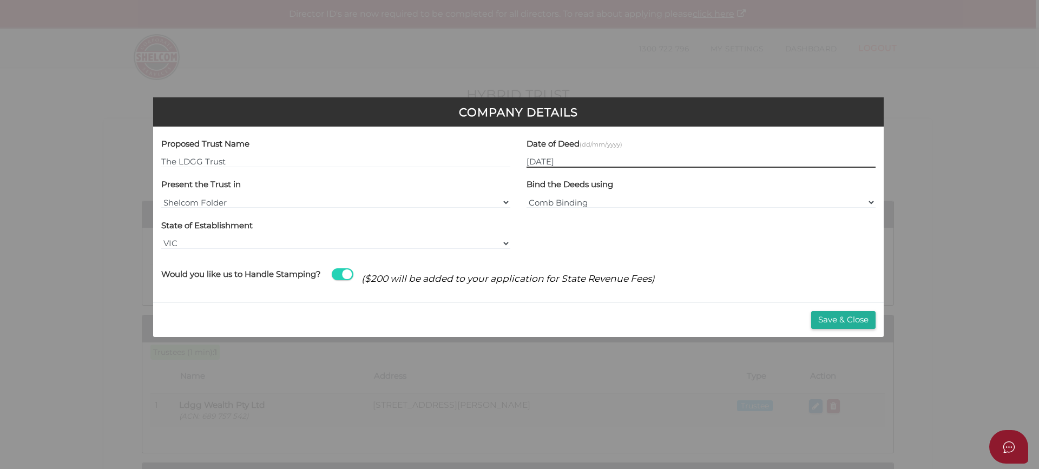
click at [571, 162] on input "07/08/2025" at bounding box center [700, 162] width 349 height 12
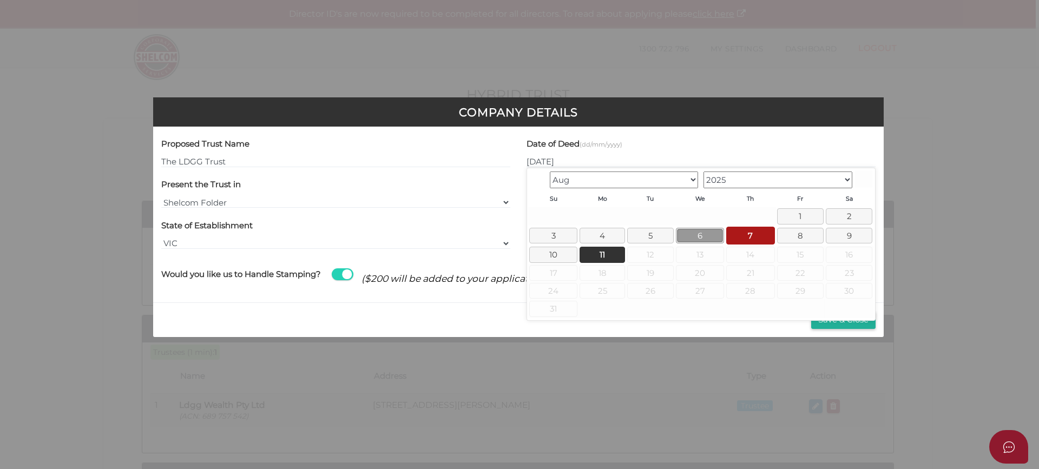
click at [704, 236] on link "6" at bounding box center [700, 236] width 48 height 16
type input "[DATE]"
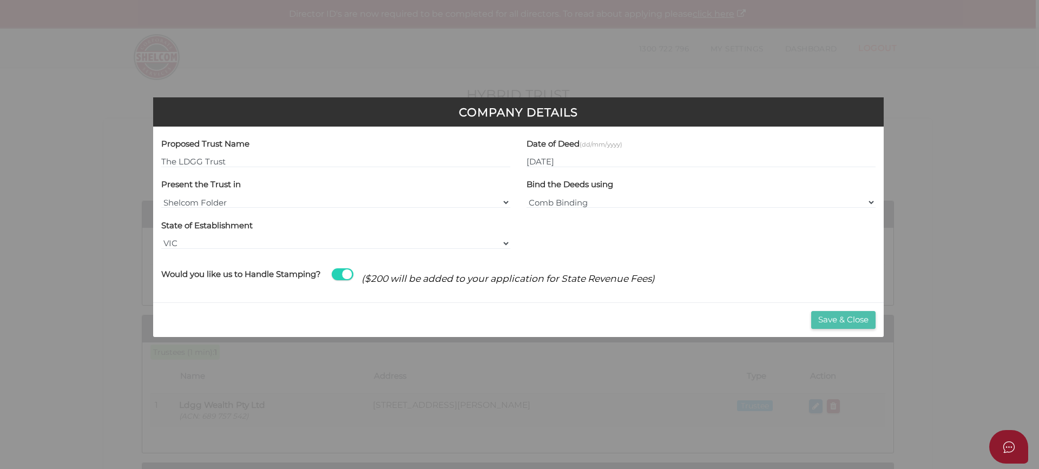
click at [849, 320] on button "Save & Close" at bounding box center [843, 320] width 64 height 18
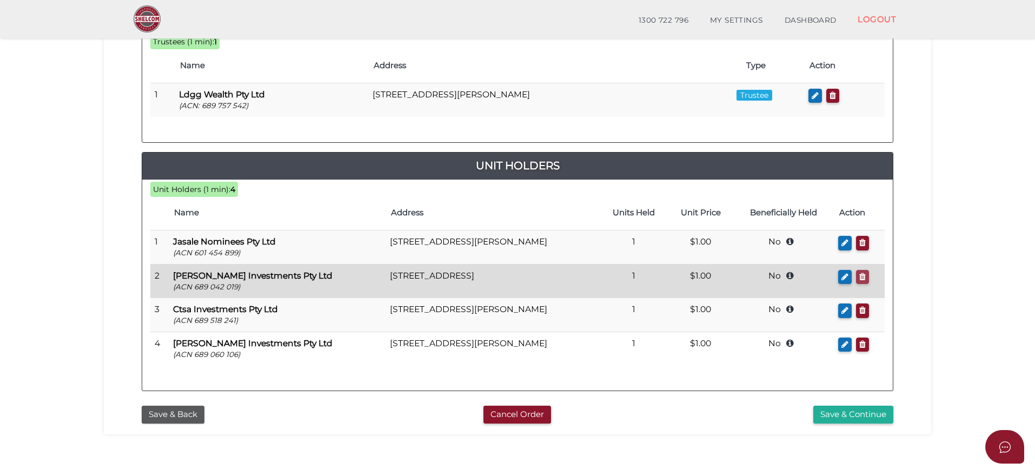
scroll to position [269, 0]
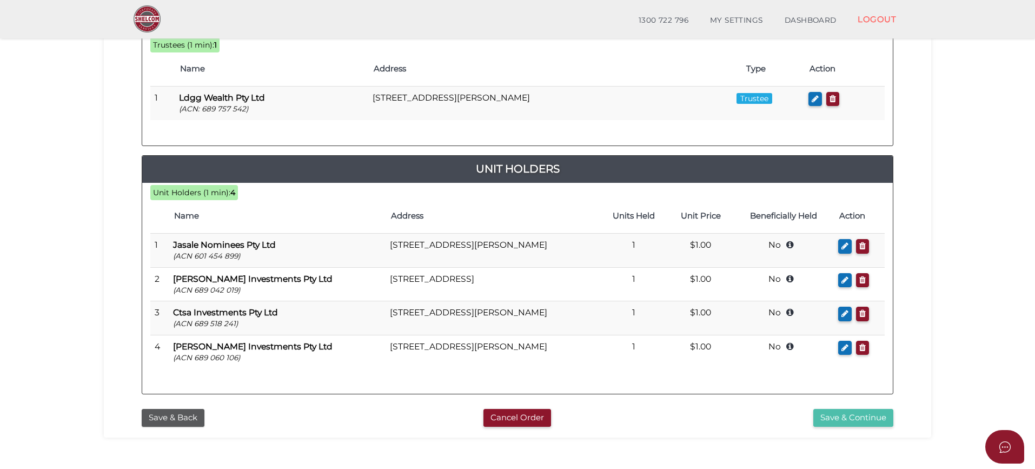
click at [864, 417] on button "Save & Continue" at bounding box center [854, 418] width 80 height 18
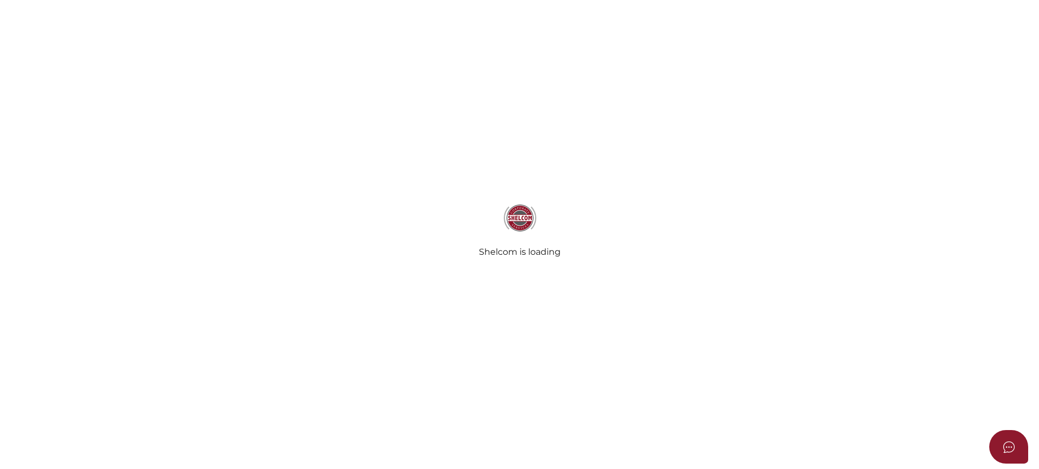
radio input "true"
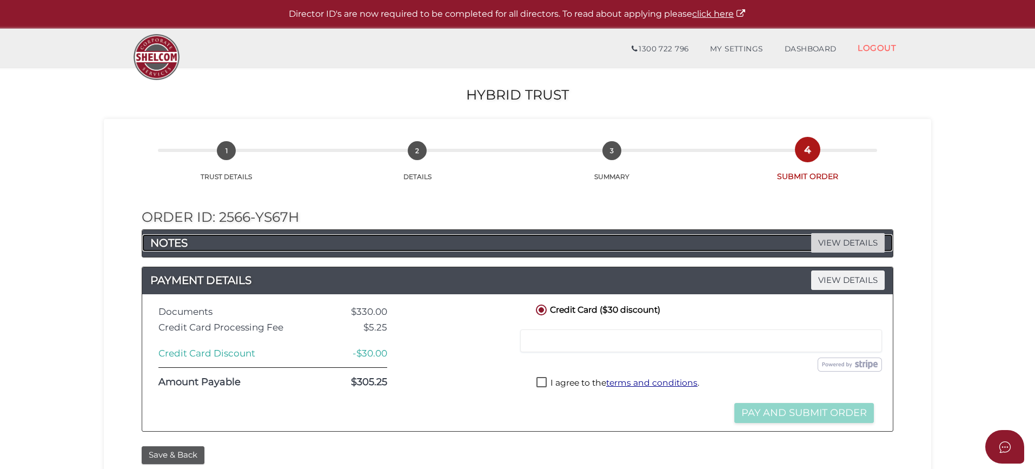
click at [859, 236] on span "VIEW DETAILS" at bounding box center [848, 242] width 74 height 19
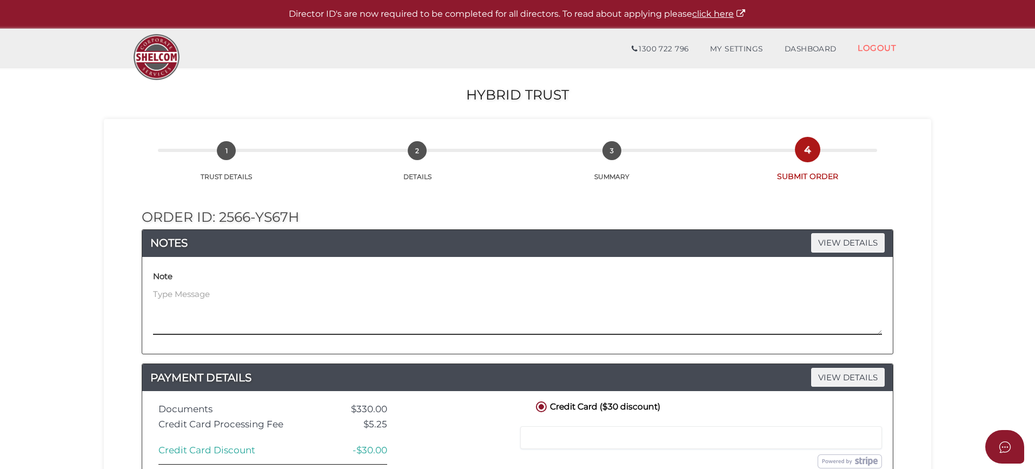
click at [208, 293] on textarea at bounding box center [517, 311] width 729 height 47
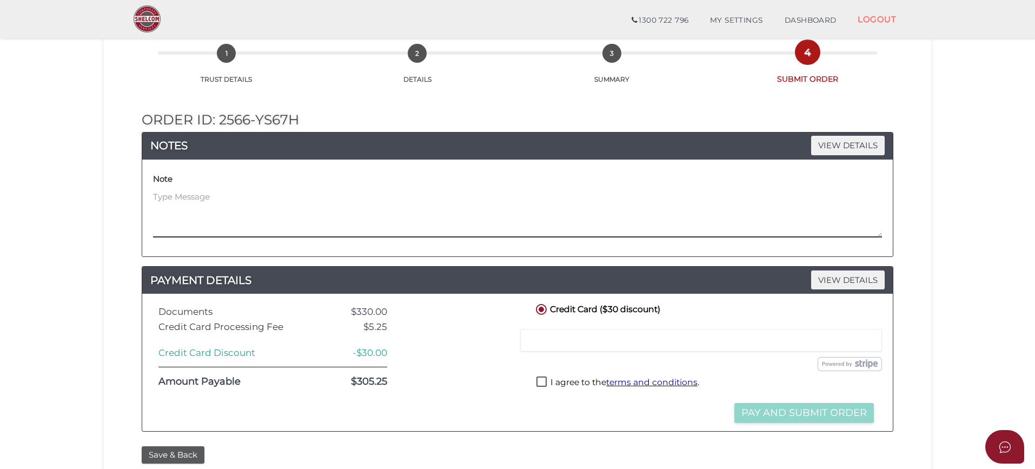
scroll to position [54, 0]
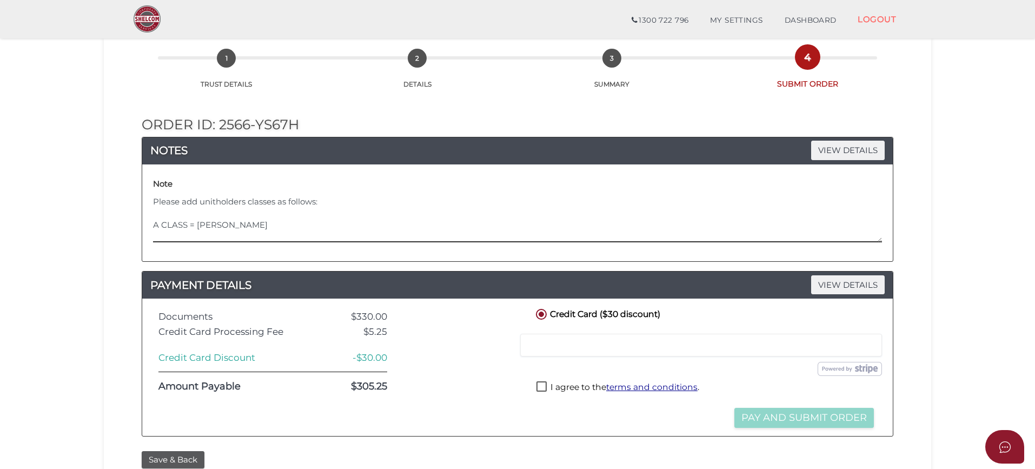
click at [230, 223] on textarea "Please add unitholders classes as follows: A CLASS = [PERSON_NAME]" at bounding box center [517, 219] width 729 height 47
click at [228, 229] on textarea "Please add unitholders classes as follows: A CLASS = [PERSON_NAME]" at bounding box center [517, 219] width 729 height 47
drag, startPoint x: 215, startPoint y: 222, endPoint x: 196, endPoint y: 224, distance: 19.0
click at [196, 224] on textarea "Please add unitholders classes as follows: A CLASS = [PERSON_NAME]" at bounding box center [517, 219] width 729 height 47
paste textarea "ALE Nominees Pty Ltd"
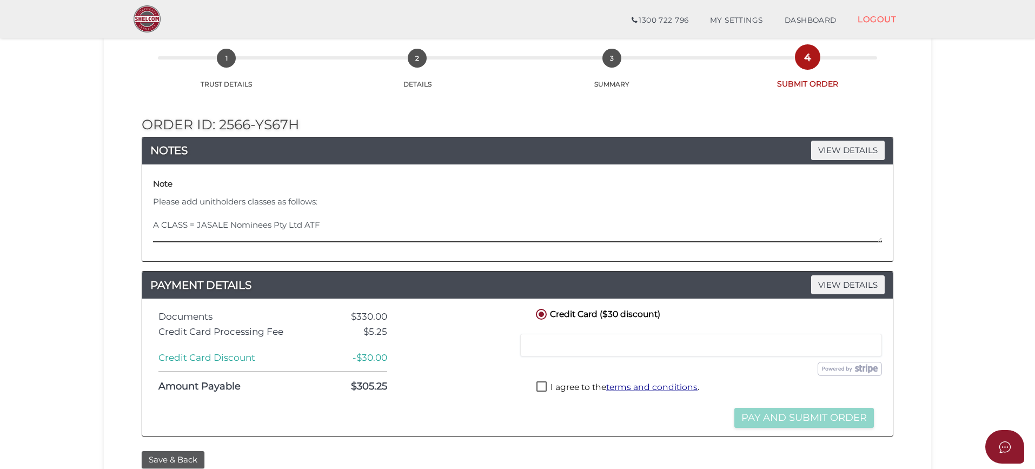
click at [347, 228] on textarea "Please add unitholders classes as follows: A CLASS = JASALE Nominees Pty Ltd ATF" at bounding box center [517, 219] width 729 height 47
paste textarea "[PERSON_NAME] & [PERSON_NAME] Asset Management Trust"
click at [220, 231] on textarea "Please add unitholders classes as follows: A CLASS = JASALE Nominees Pty Ltd AT…" at bounding box center [517, 219] width 729 height 47
paste textarea "[PERSON_NAME] Investments P/L"
click at [371, 239] on textarea "Please add unitholders classes as follows: A CLASS = JASALE Nominees Pty Ltd AT…" at bounding box center [517, 219] width 729 height 47
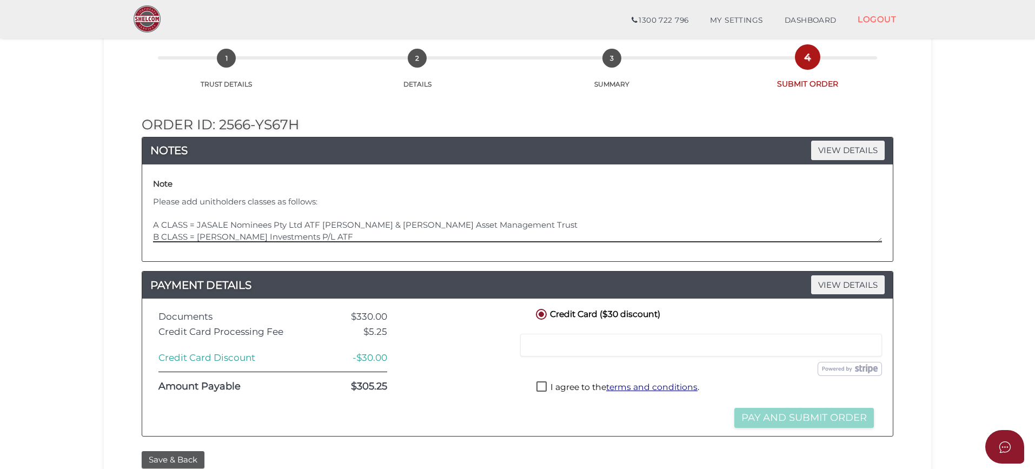
paste textarea "T & M Davidson Investment A/C"
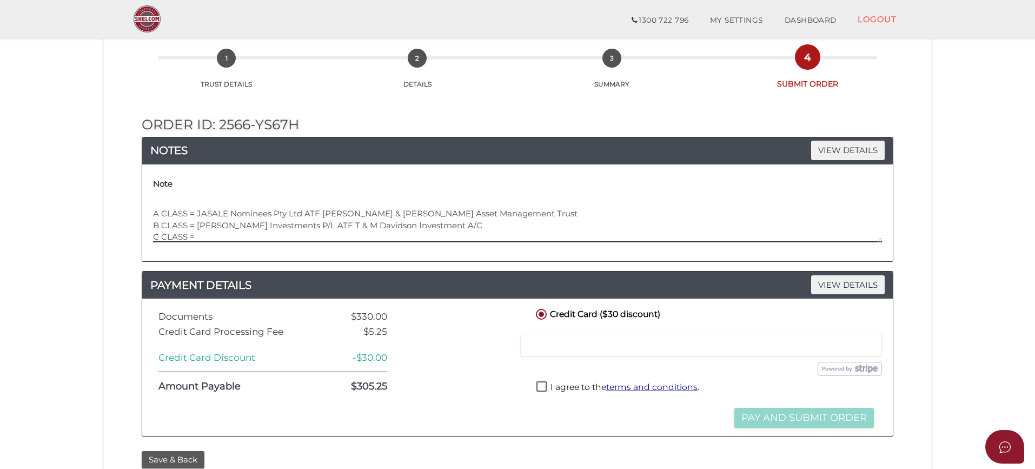
click at [211, 238] on textarea "Please add unitholders classes as follows: A CLASS = JASALE Nominees Pty Ltd AT…" at bounding box center [517, 219] width 729 height 47
paste textarea "CTSA INVESTMENTS PTY LTD"
click at [358, 234] on textarea "Please add unitholders classes as follows: A CLASS = JASALE Nominees Pty Ltd AT…" at bounding box center [517, 219] width 729 height 47
paste textarea "[PERSON_NAME] Family Trust"
drag, startPoint x: 314, startPoint y: 237, endPoint x: 223, endPoint y: 239, distance: 90.4
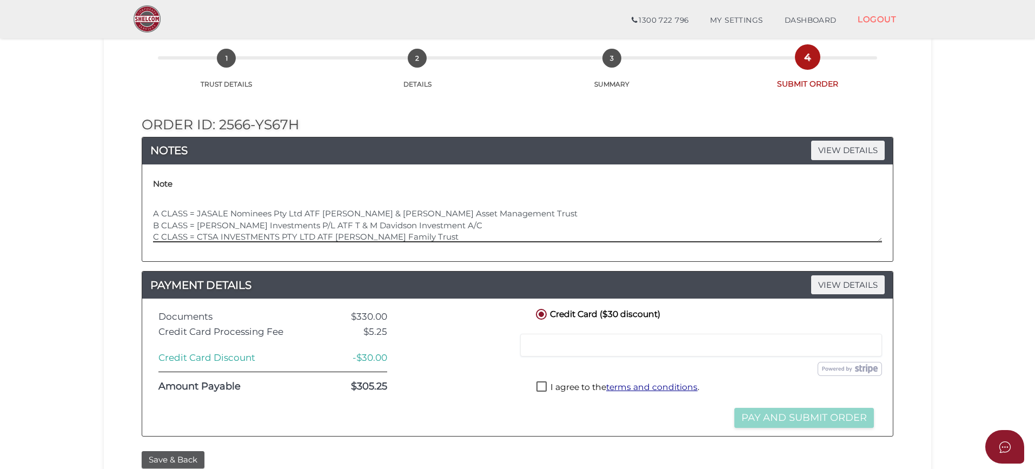
click at [223, 239] on textarea "Please add unitholders classes as follows: A CLASS = JASALE Nominees Pty Ltd AT…" at bounding box center [517, 219] width 729 height 47
drag, startPoint x: 321, startPoint y: 211, endPoint x: 366, endPoint y: 205, distance: 45.3
click at [323, 212] on textarea "Please add unitholders classes as follows: A CLASS = JASALE Nominees Pty Ltd AT…" at bounding box center [517, 219] width 729 height 47
click at [353, 226] on textarea "Please add unitholders classes as follows: A CLASS = JASALE Nominees Pty Ltd AT…" at bounding box center [517, 219] width 729 height 47
click at [322, 235] on textarea "Please add unitholders classes as follows: A CLASS = JASALE Nominees Pty Ltd AT…" at bounding box center [517, 219] width 729 height 47
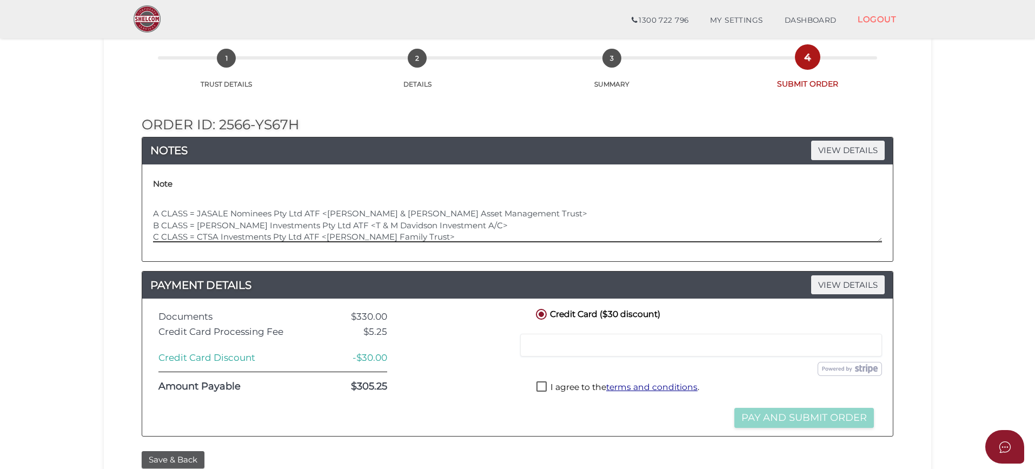
scroll to position [23, 0]
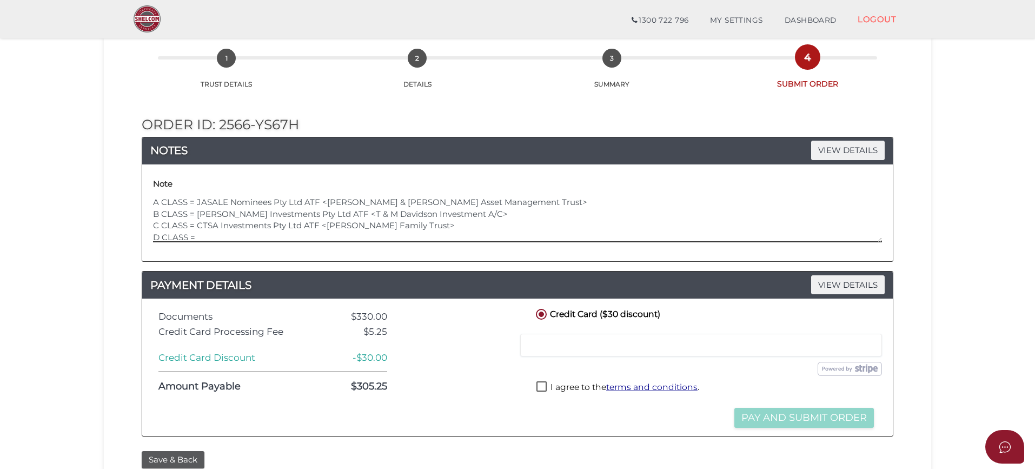
click at [226, 235] on textarea "Please add unitholders classes as follows: A CLASS = JASALE Nominees Pty Ltd AT…" at bounding box center [517, 219] width 729 height 47
paste textarea "[PERSON_NAME] Investments Pty Ltd"
click at [353, 237] on textarea "Please add unitholders classes as follows: A CLASS = JASALE Nominees Pty Ltd AT…" at bounding box center [517, 219] width 729 height 47
paste textarea "C & L [PERSON_NAME] Family Trust"
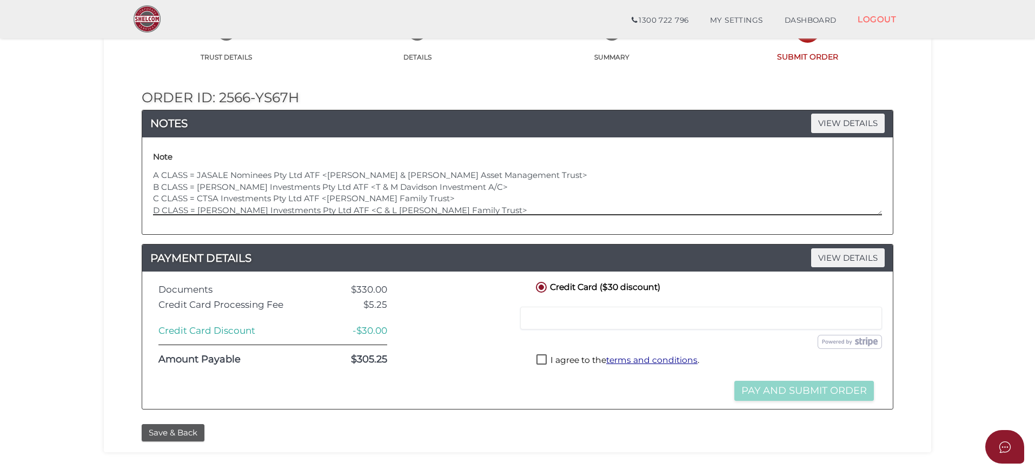
scroll to position [108, 0]
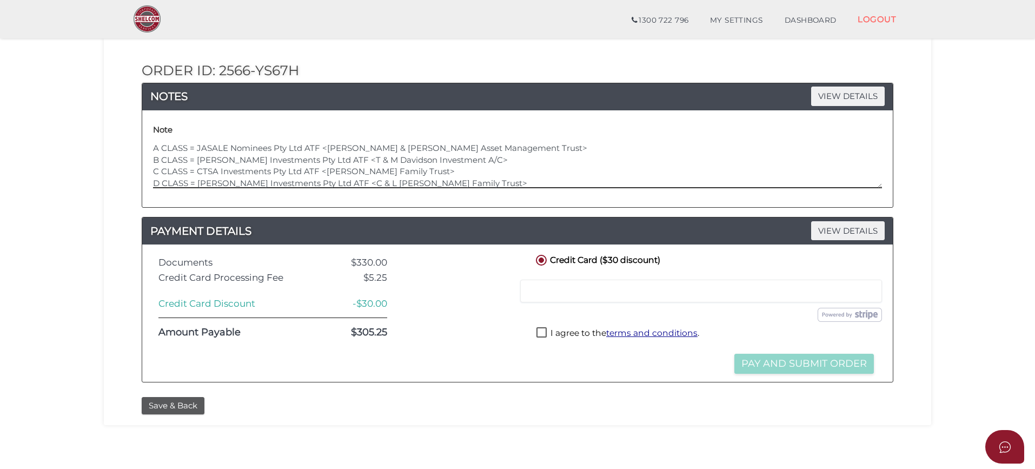
type textarea "Please add unitholders classes as follows: A CLASS = JASALE Nominees Pty Ltd AT…"
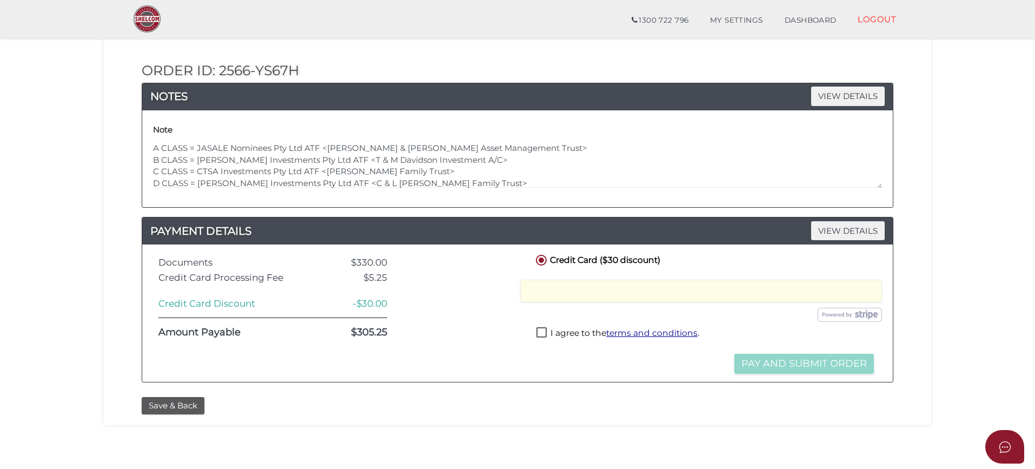
click at [543, 331] on label "I agree to the terms and conditions ." at bounding box center [618, 334] width 163 height 14
click at [804, 365] on button "Pay and Submit Order" at bounding box center [805, 364] width 140 height 20
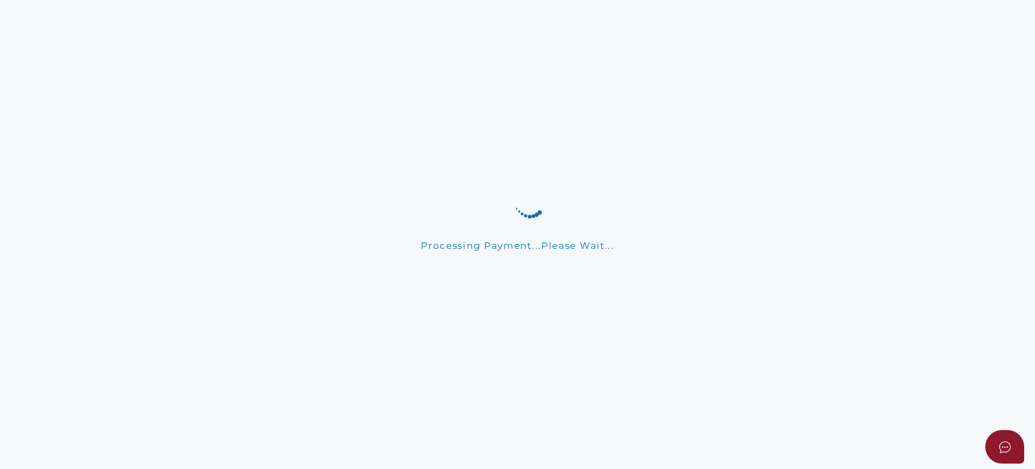
scroll to position [0, 0]
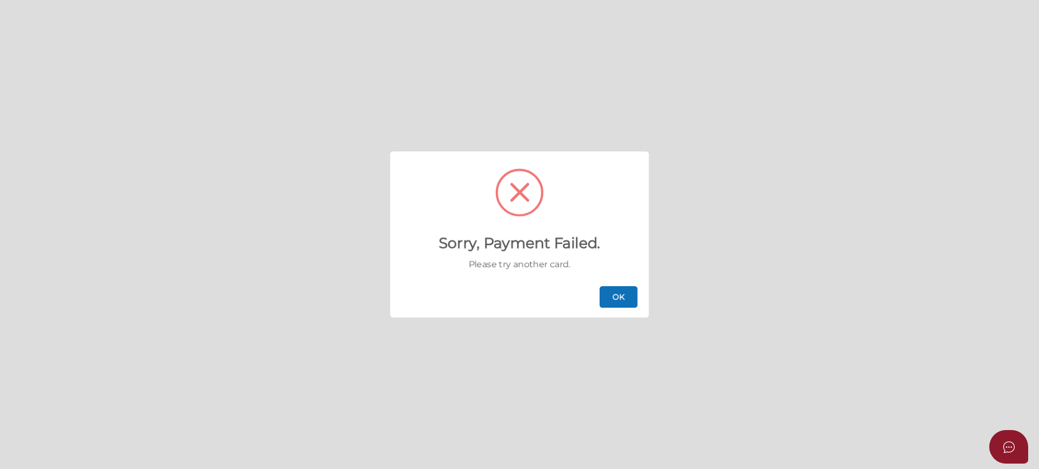
click at [622, 296] on button "OK" at bounding box center [618, 297] width 38 height 22
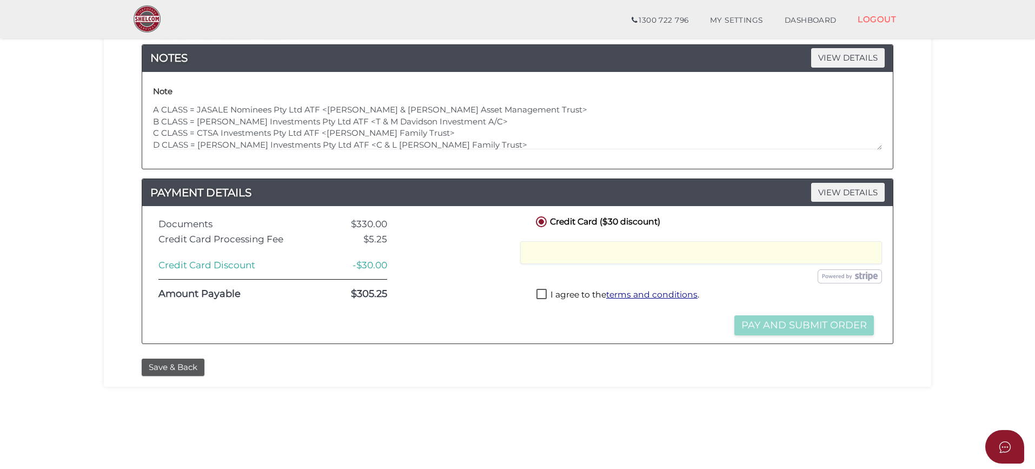
scroll to position [162, 0]
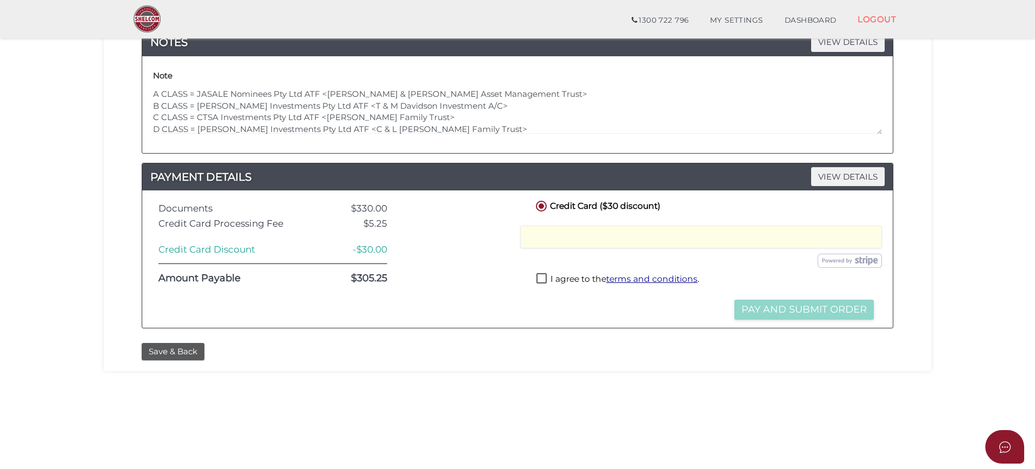
click at [544, 279] on label "I agree to the terms and conditions ." at bounding box center [618, 280] width 163 height 14
click at [795, 313] on button "Pay and Submit Order" at bounding box center [805, 310] width 140 height 20
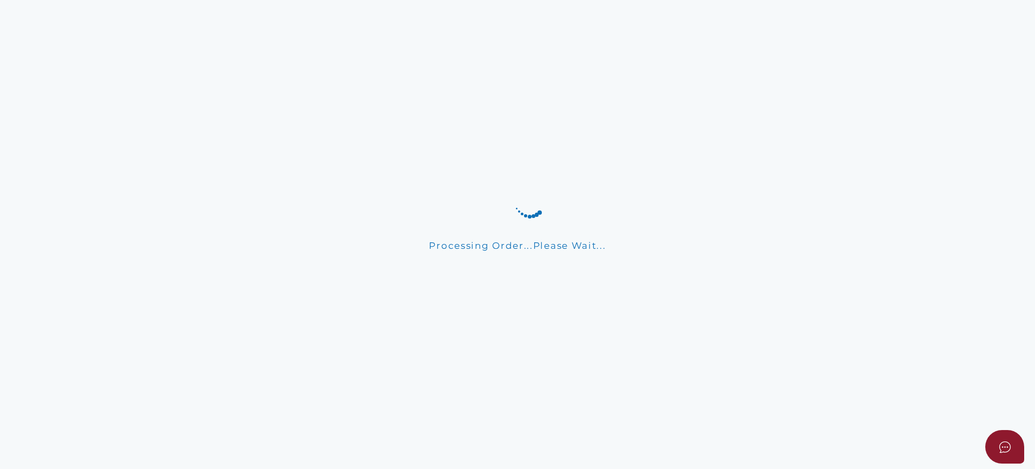
scroll to position [0, 0]
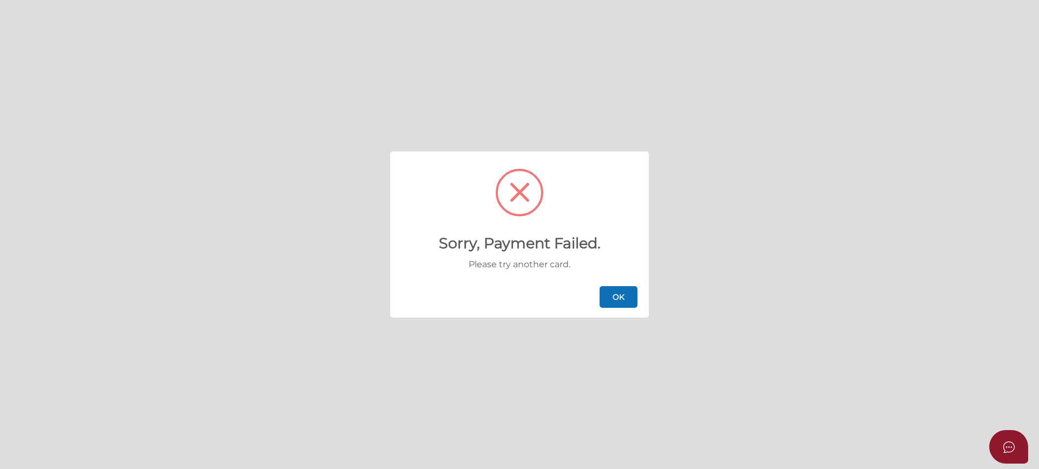
click at [629, 298] on button "OK" at bounding box center [618, 297] width 38 height 22
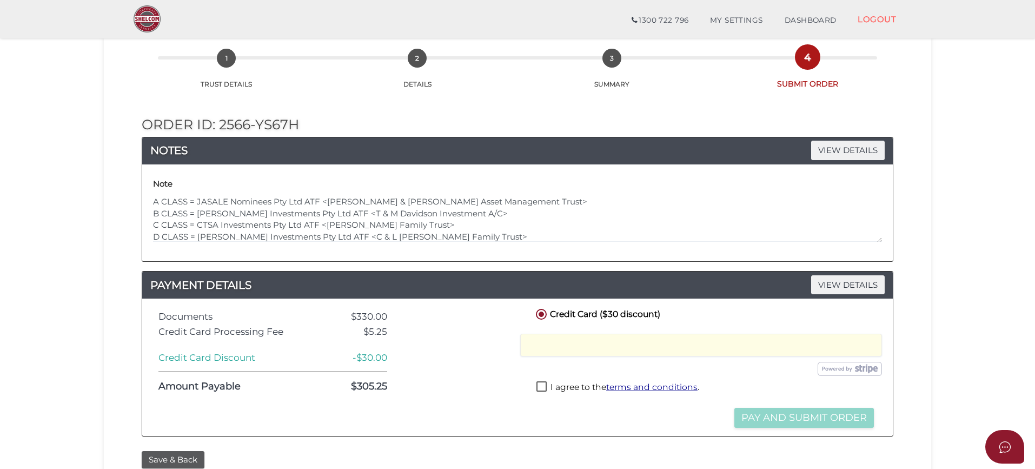
scroll to position [108, 0]
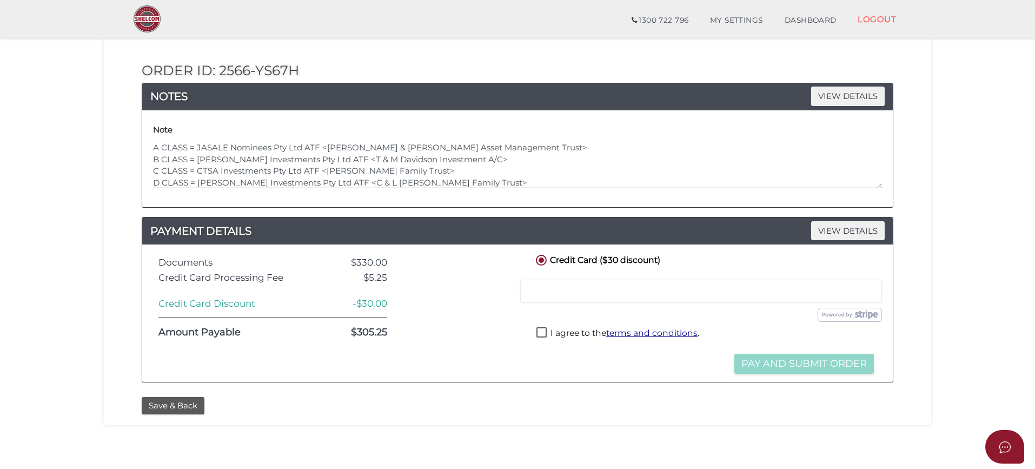
click at [545, 329] on label "I agree to the terms and conditions ." at bounding box center [618, 334] width 163 height 14
checkbox input "true"
click at [811, 367] on button "Pay and Submit Order" at bounding box center [805, 364] width 140 height 20
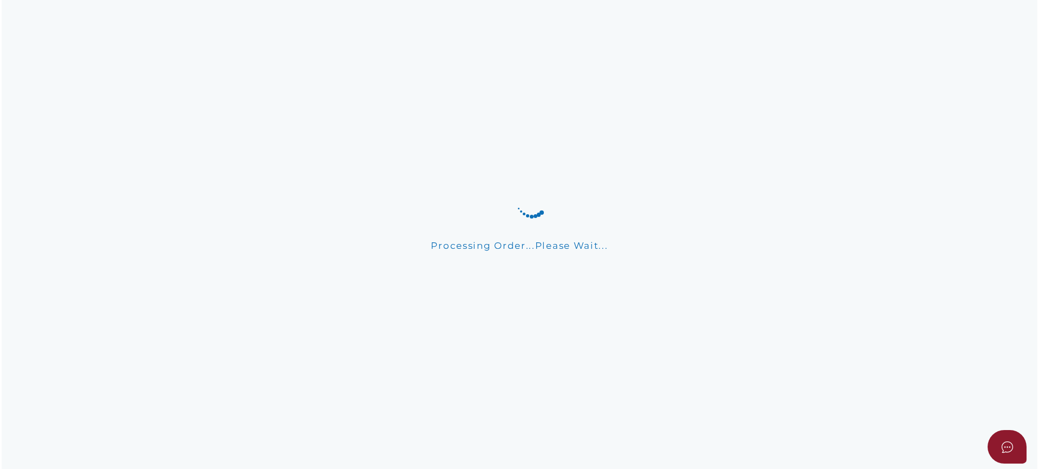
scroll to position [0, 0]
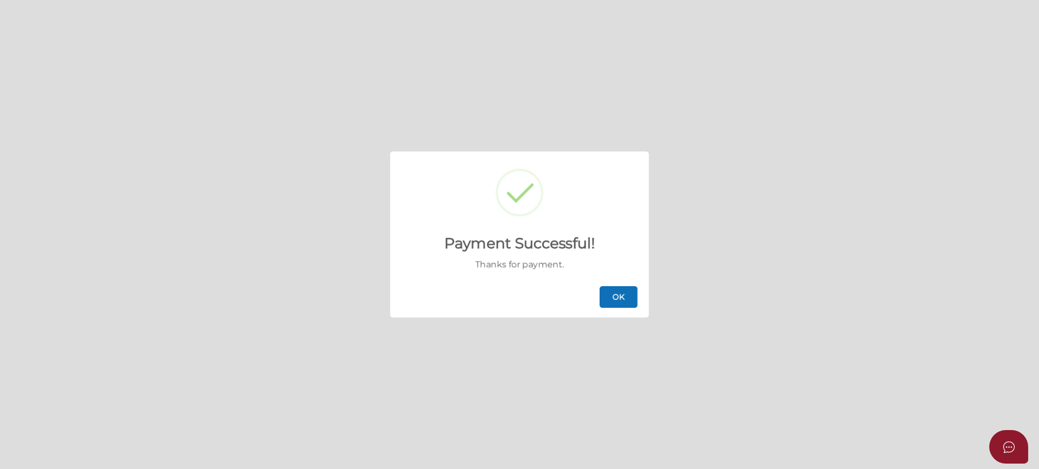
click at [618, 292] on button "OK" at bounding box center [618, 297] width 38 height 22
